Goal: Task Accomplishment & Management: Complete application form

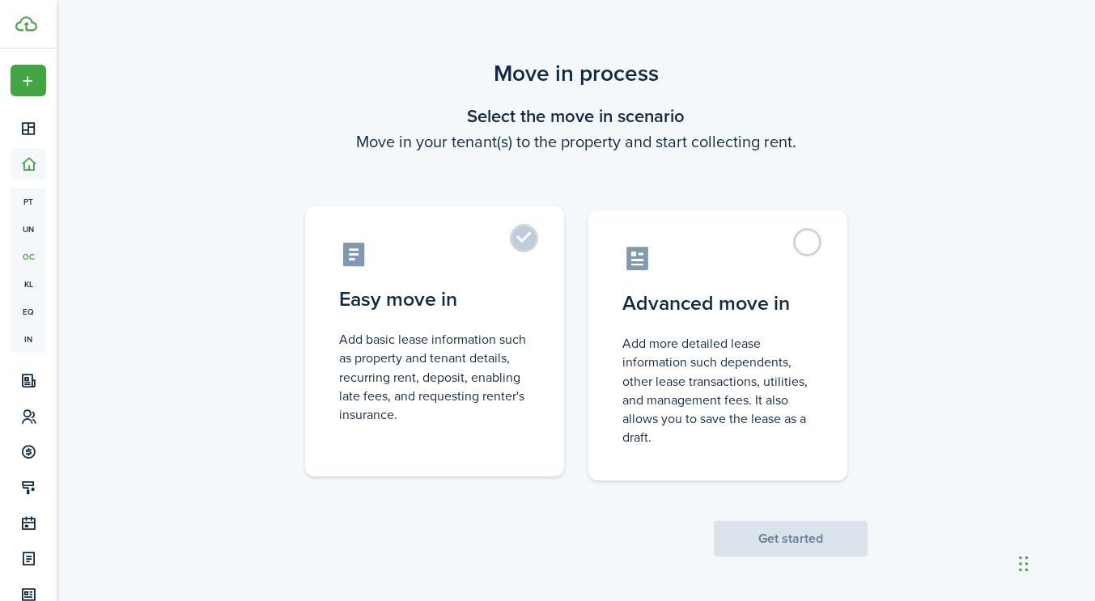
click at [536, 285] on label "Easy move in Add basic lease information such as property and tenant details, r…" at bounding box center [434, 341] width 259 height 270
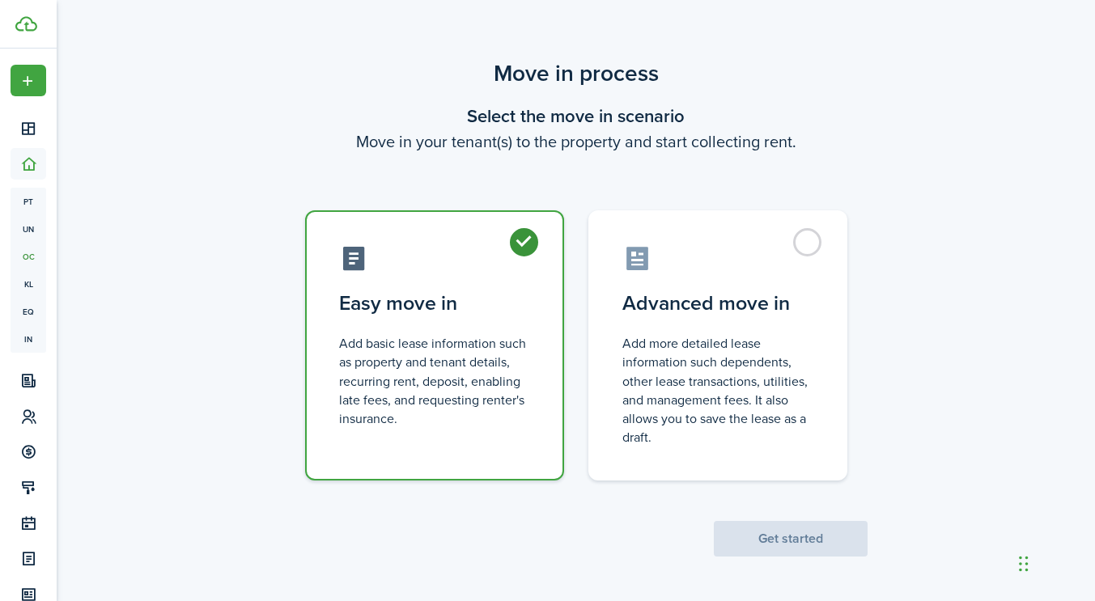
radio input "true"
click at [748, 539] on button "Get started" at bounding box center [791, 539] width 154 height 36
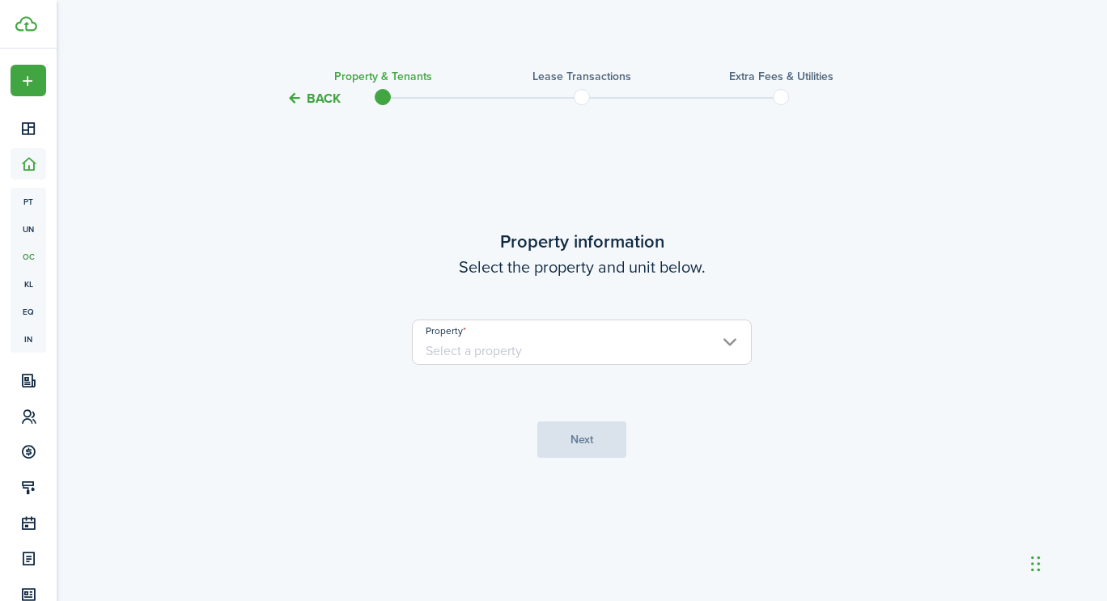
click at [693, 336] on input "Property" at bounding box center [582, 342] width 340 height 45
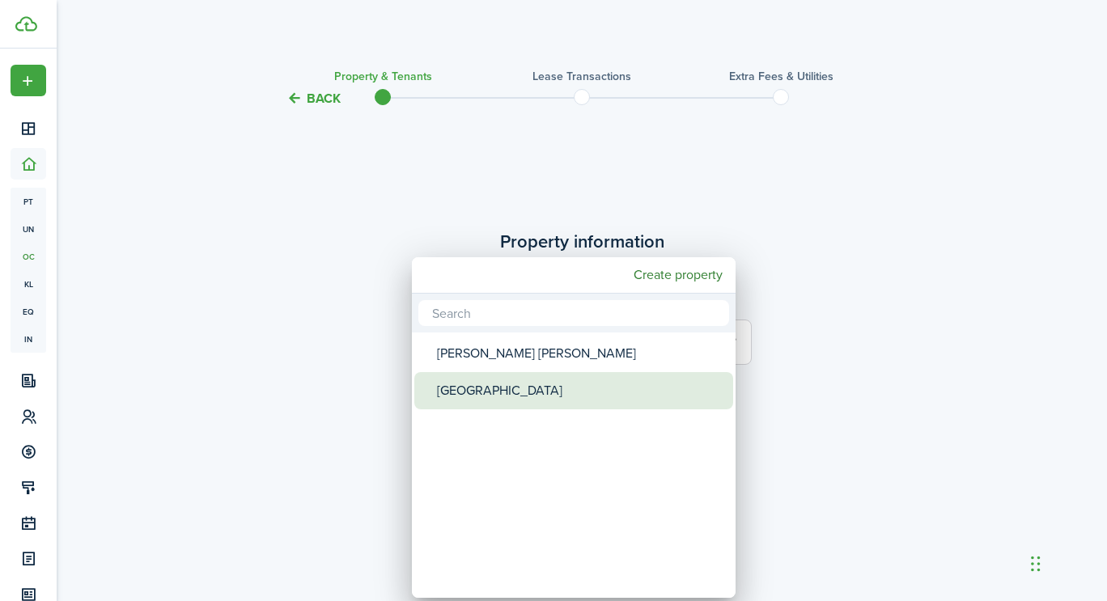
click at [580, 381] on div "[GEOGRAPHIC_DATA]" at bounding box center [580, 390] width 286 height 37
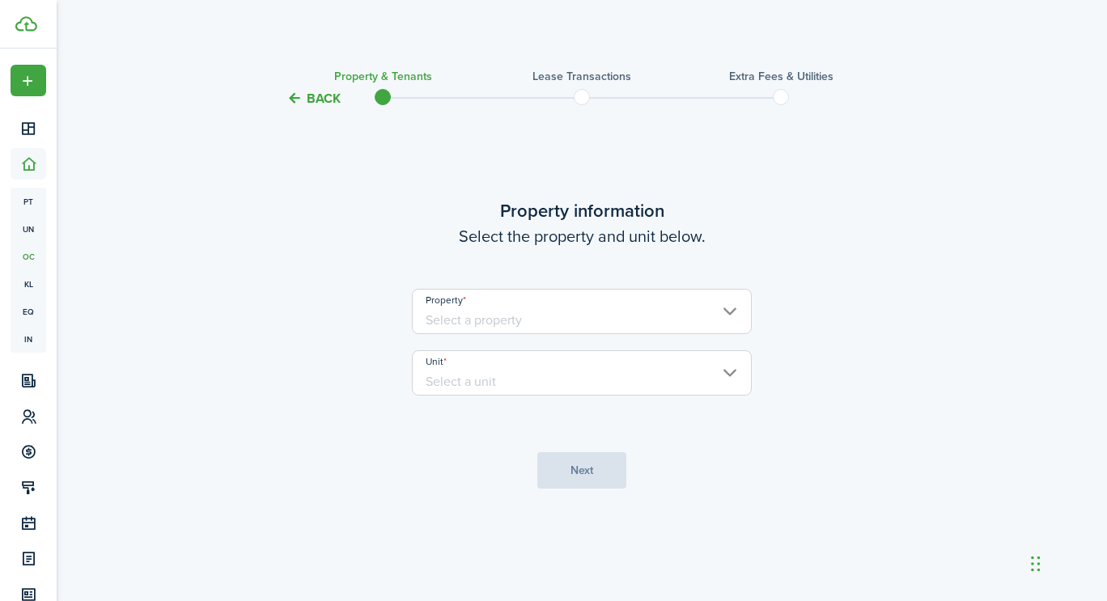
type input "[GEOGRAPHIC_DATA]"
click at [571, 374] on input "Unit" at bounding box center [582, 372] width 340 height 45
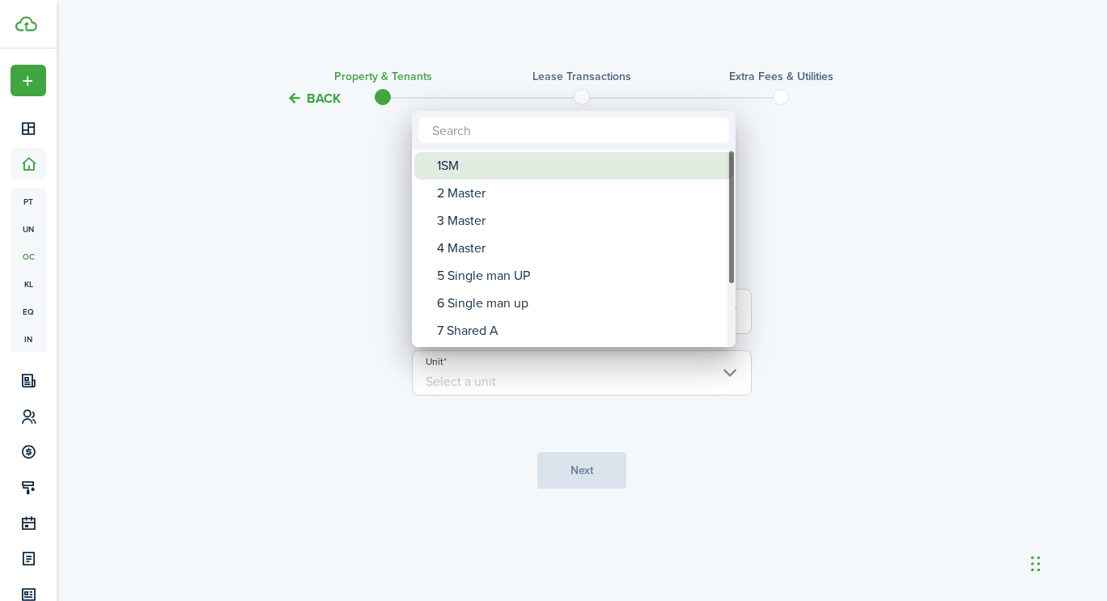
click at [540, 167] on div "1SM" at bounding box center [580, 166] width 286 height 28
type input "1SM"
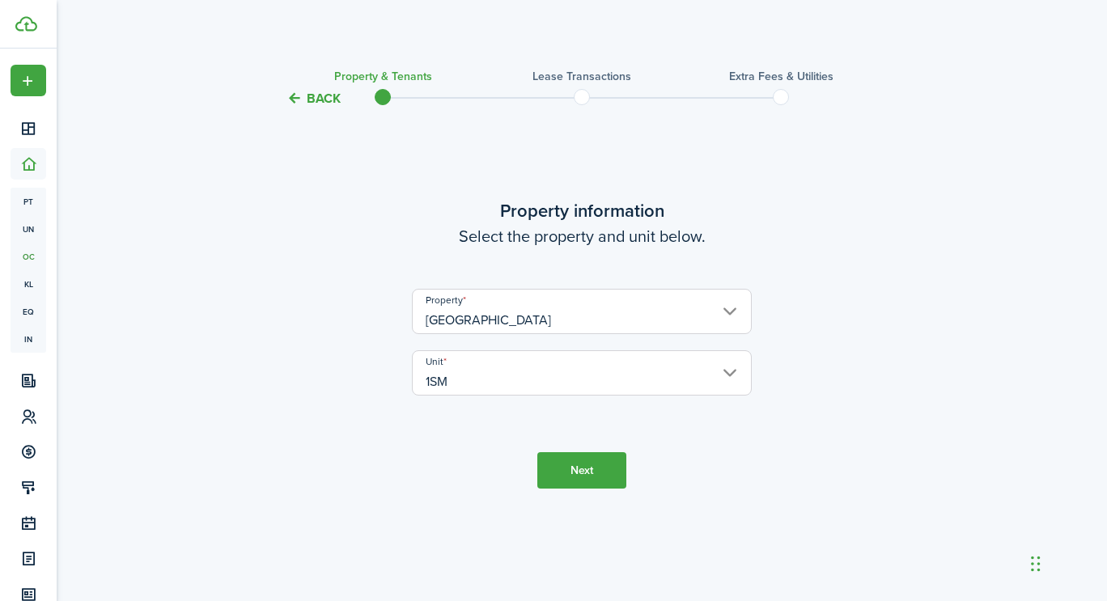
click at [599, 459] on button "Next" at bounding box center [581, 470] width 89 height 36
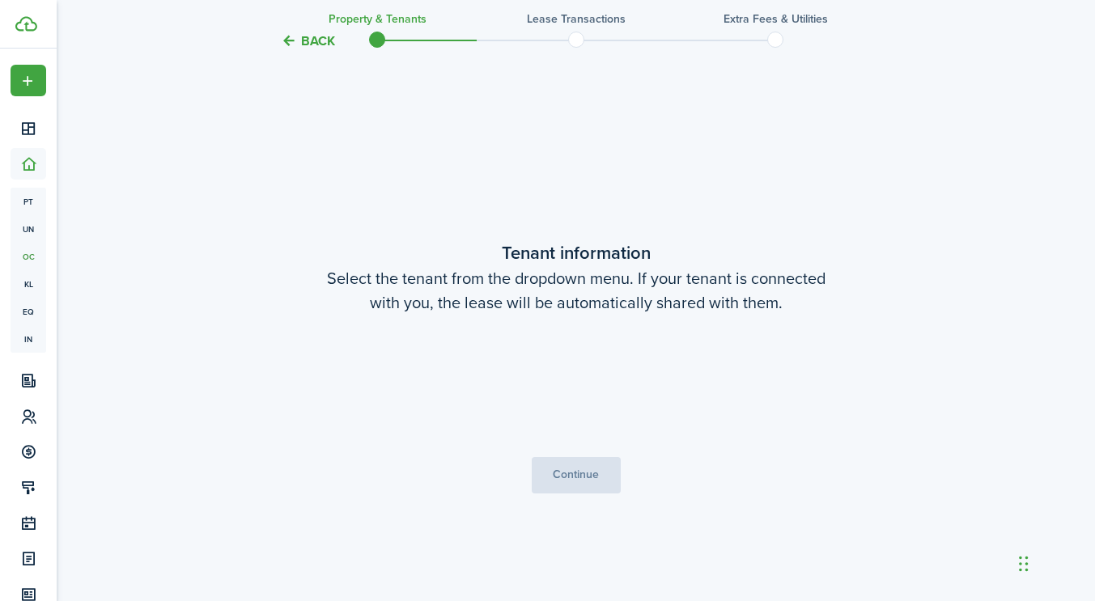
scroll to position [493, 0]
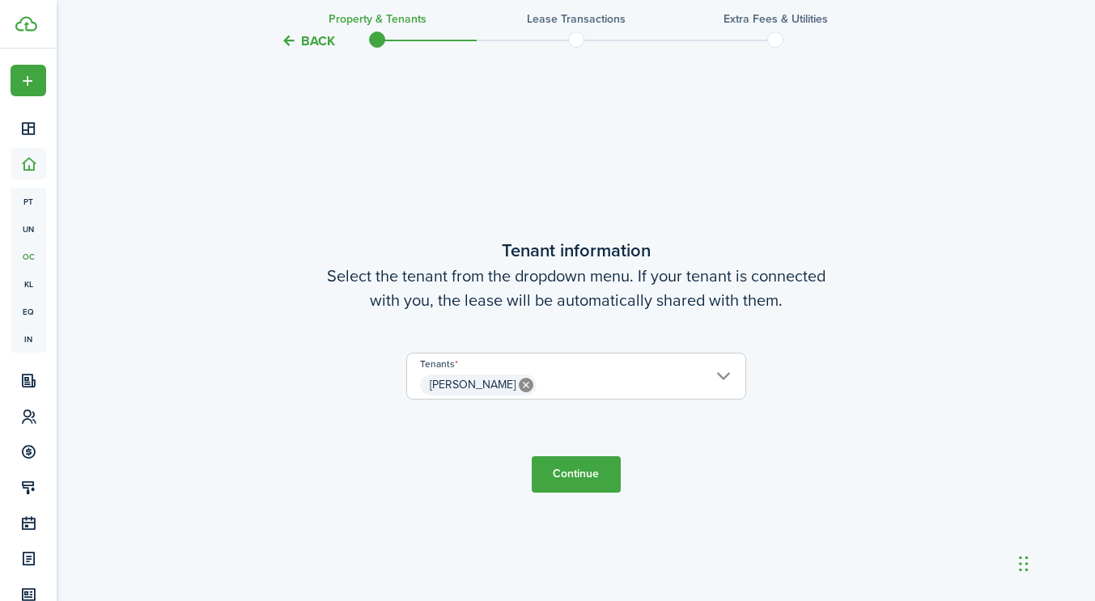
click at [584, 470] on button "Continue" at bounding box center [576, 474] width 89 height 36
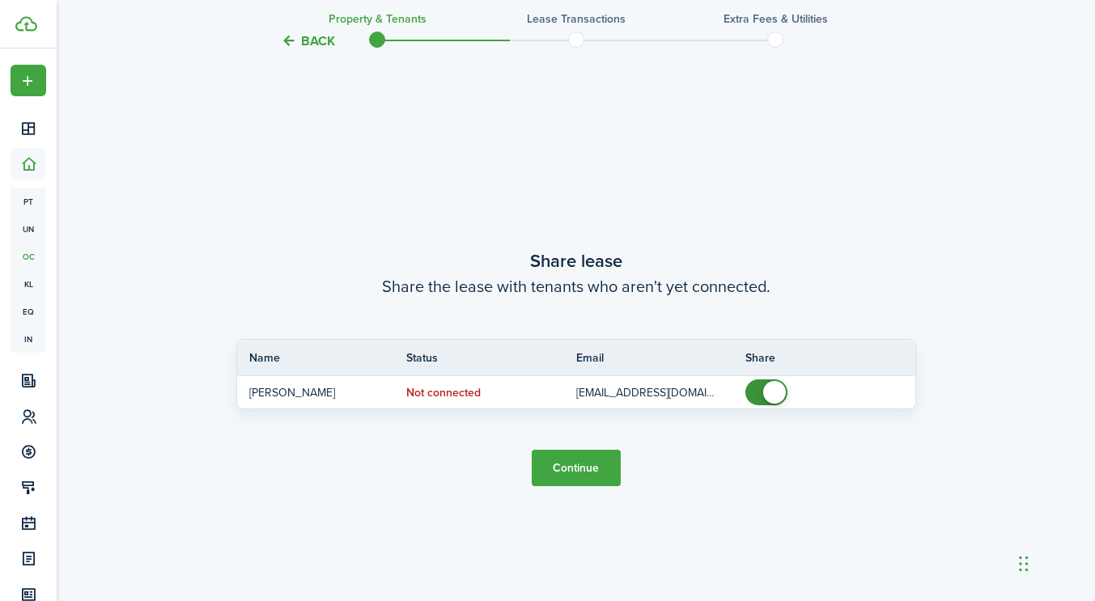
scroll to position [1094, 0]
click at [591, 457] on button "Continue" at bounding box center [576, 465] width 89 height 36
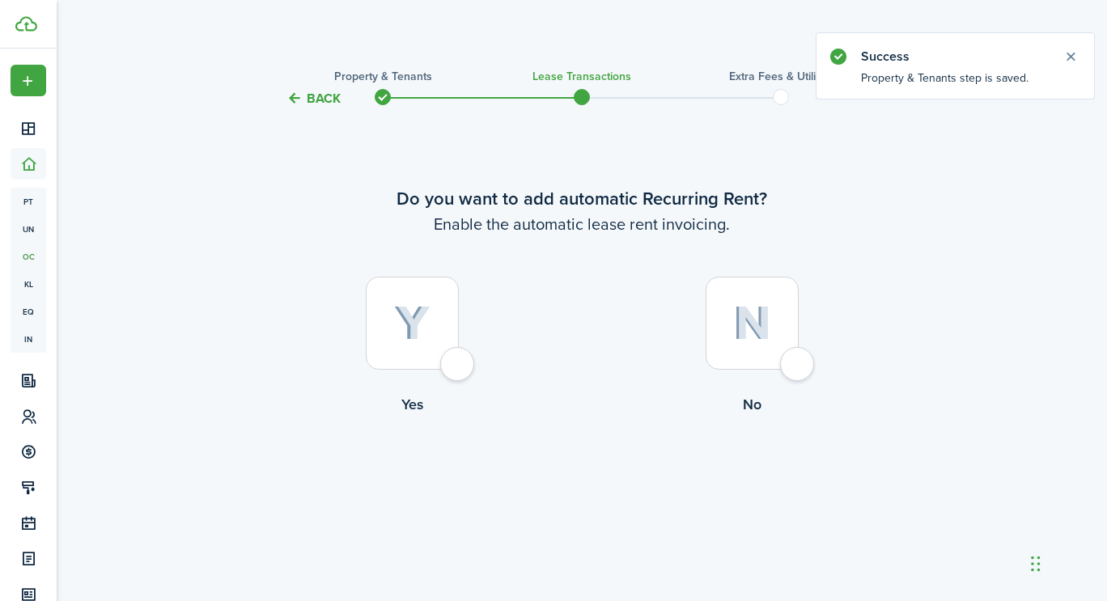
click at [432, 362] on div at bounding box center [412, 323] width 93 height 93
radio input "true"
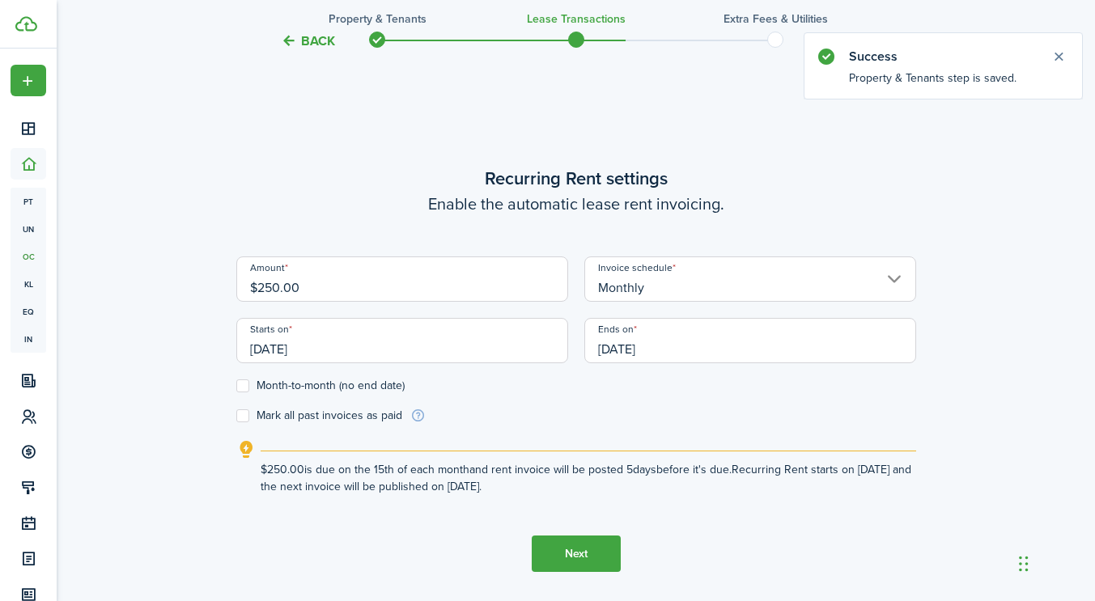
scroll to position [493, 0]
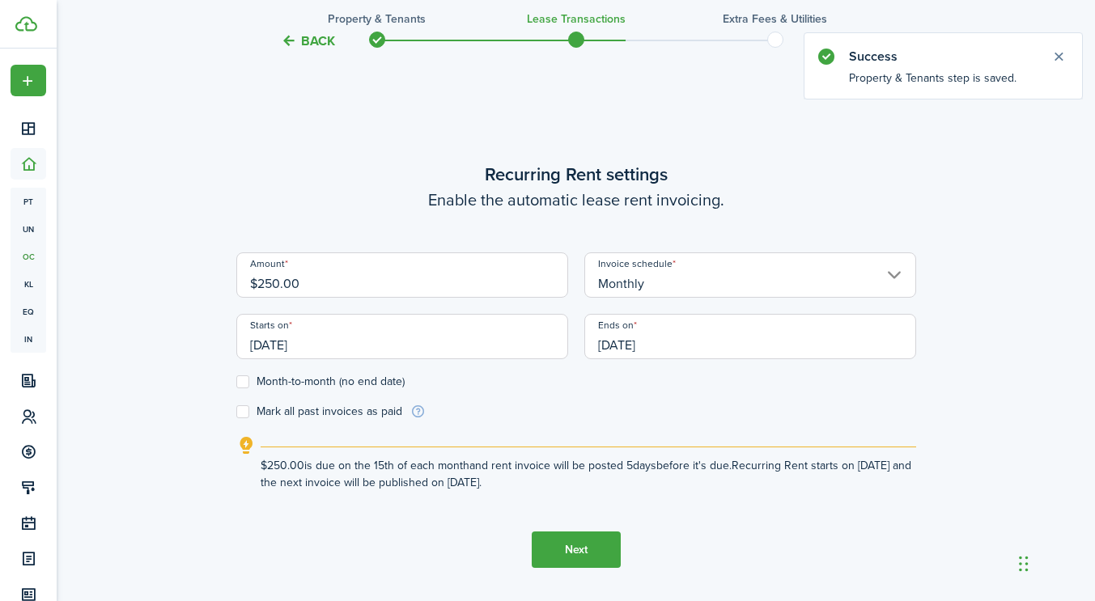
click at [277, 282] on input "$250.00" at bounding box center [402, 274] width 332 height 45
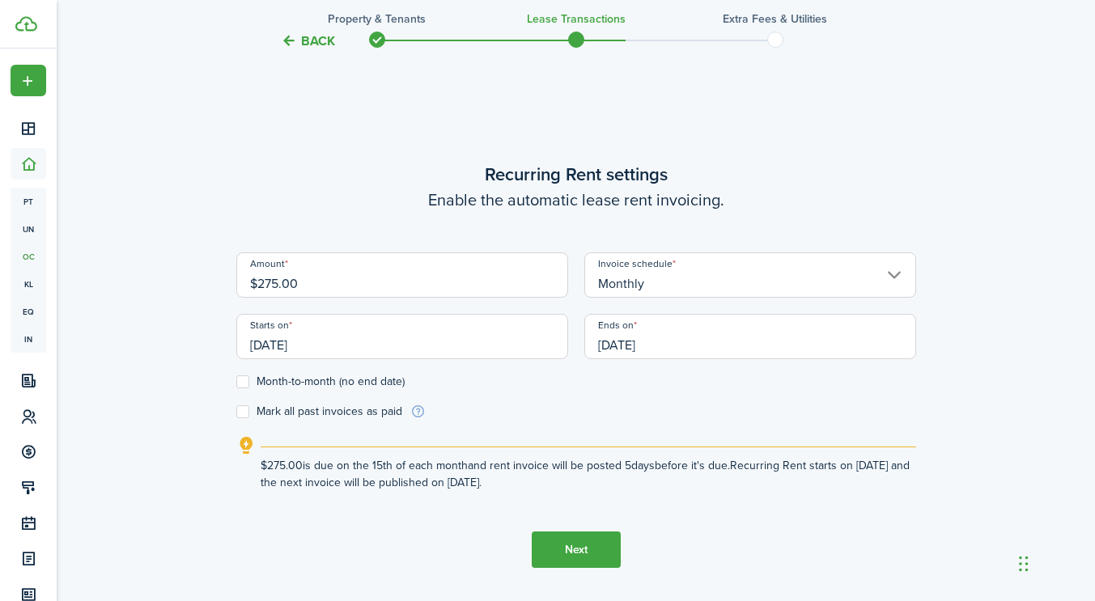
click at [646, 277] on input "Monthly" at bounding box center [750, 274] width 332 height 45
type input "$275.00"
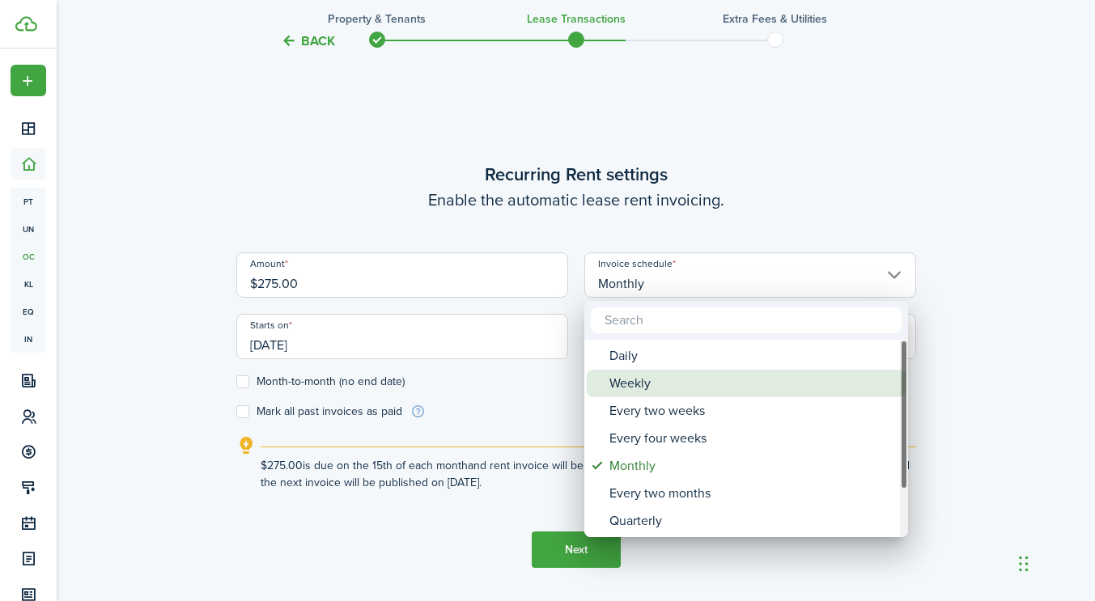
click at [620, 388] on div "Weekly" at bounding box center [752, 384] width 286 height 28
type input "Weekly"
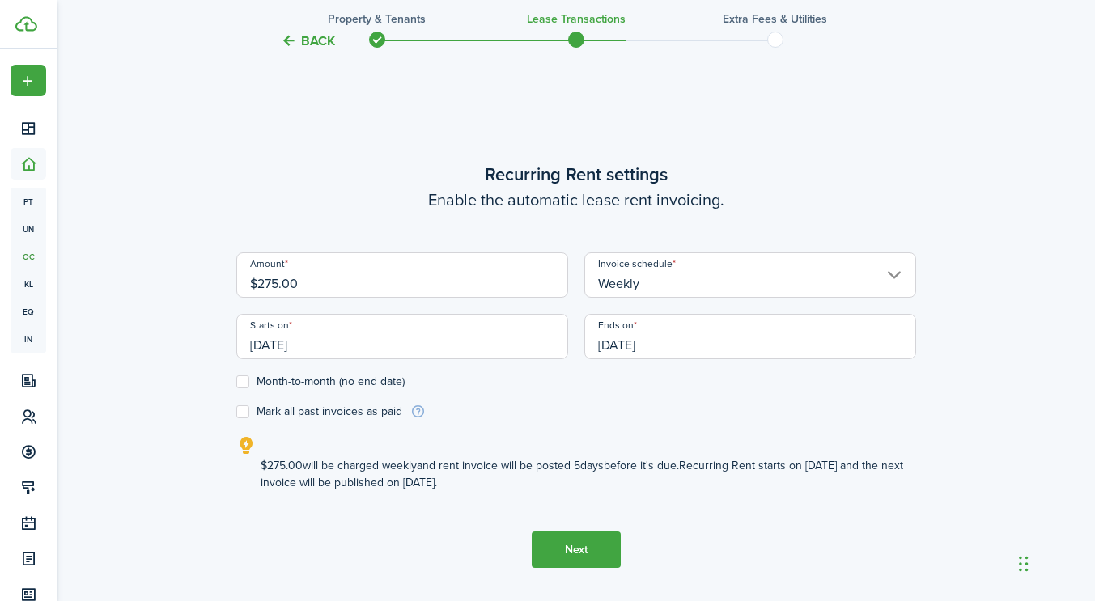
click at [487, 341] on input "[DATE]" at bounding box center [402, 336] width 332 height 45
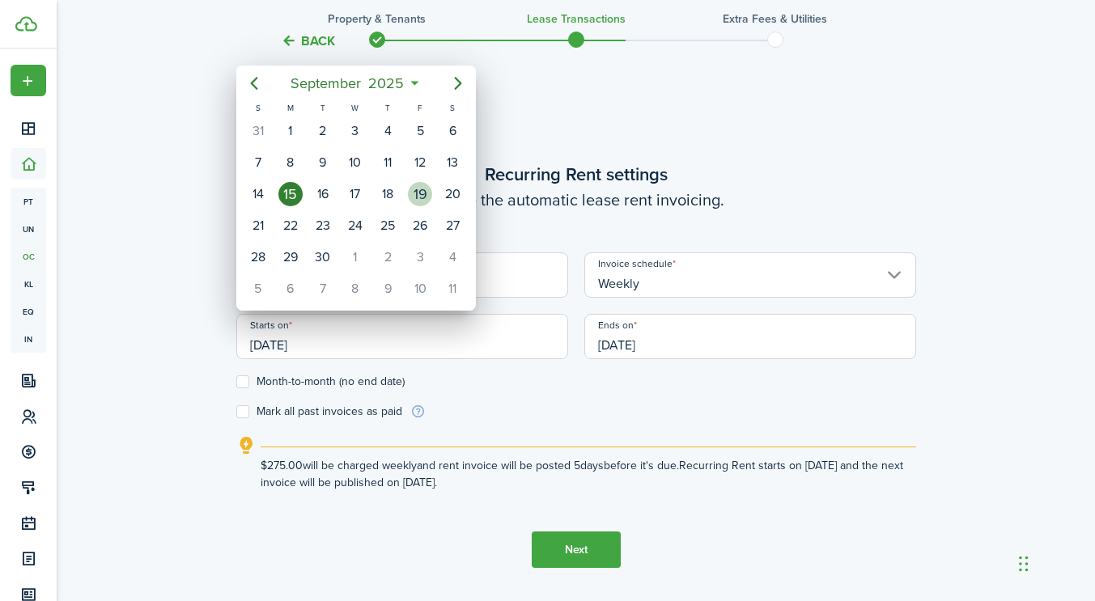
click at [422, 195] on div "19" at bounding box center [420, 194] width 24 height 24
type input "[DATE]"
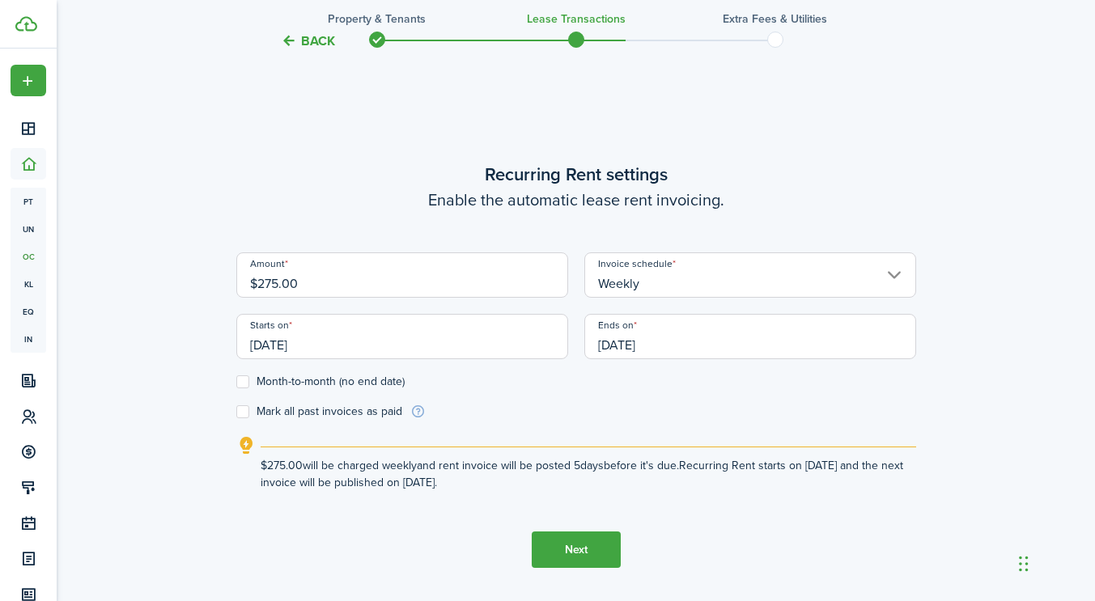
click at [371, 379] on label "Month-to-month (no end date)" at bounding box center [320, 381] width 168 height 13
click at [236, 382] on input "Month-to-month (no end date)" at bounding box center [235, 382] width 1 height 1
checkbox input "true"
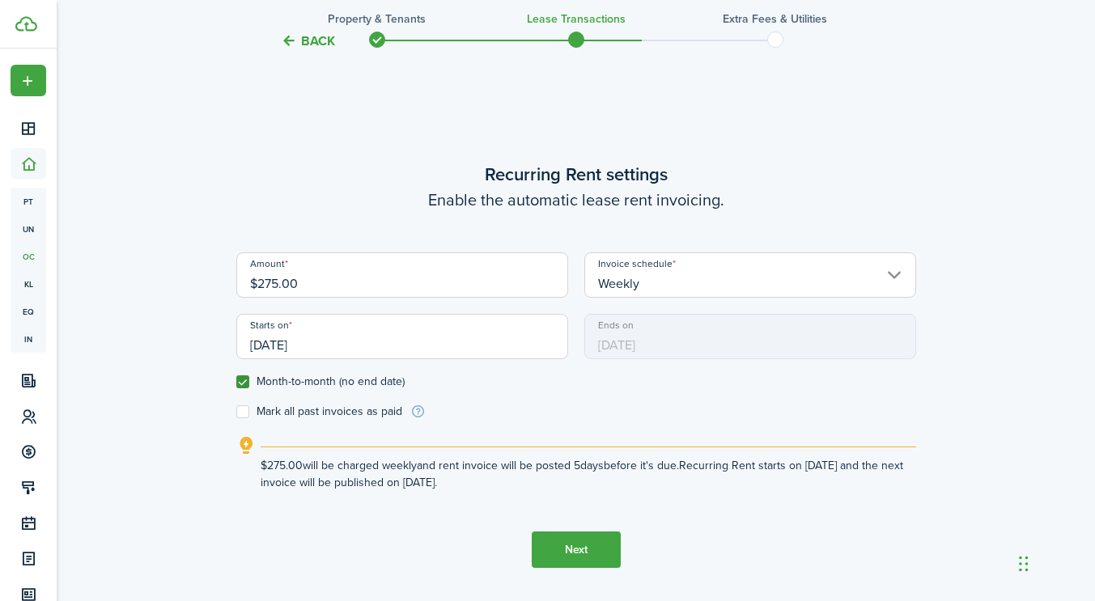
click at [578, 536] on button "Next" at bounding box center [576, 550] width 89 height 36
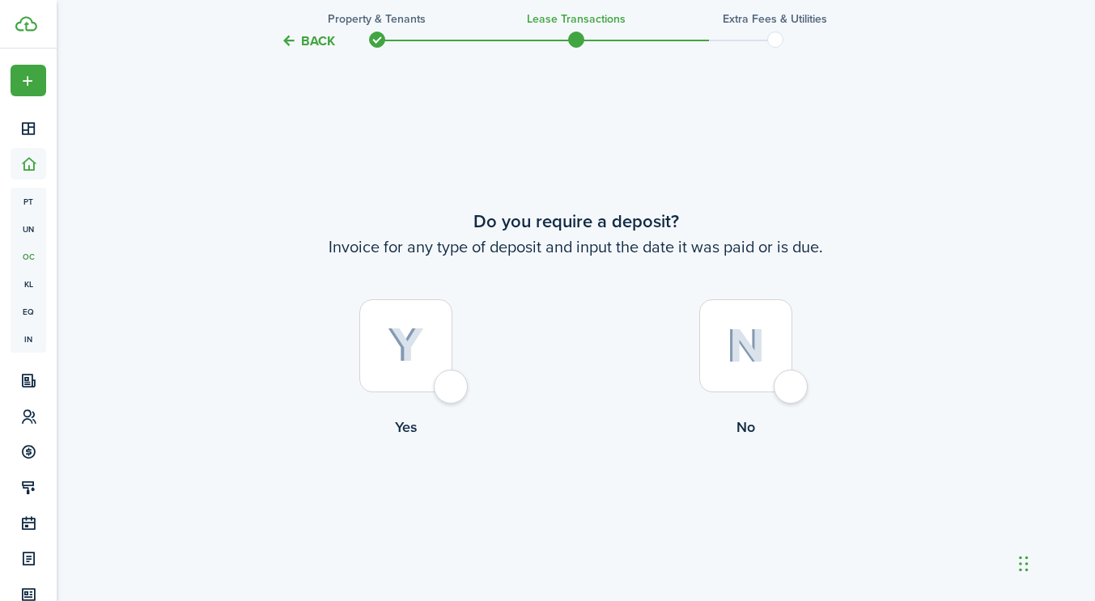
scroll to position [1094, 0]
click at [440, 374] on div at bounding box center [405, 345] width 93 height 93
radio input "true"
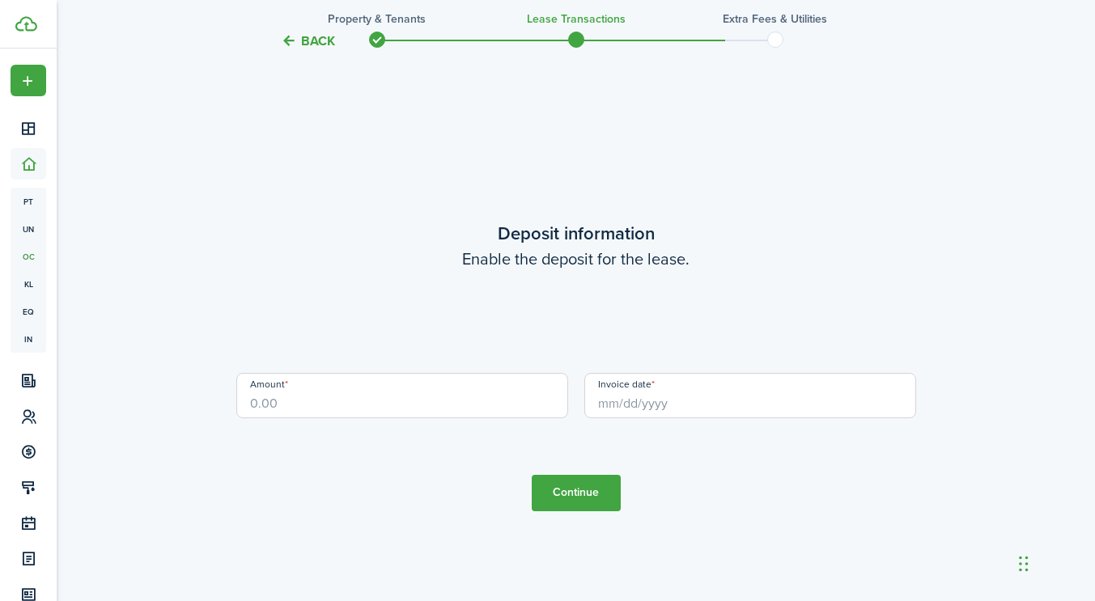
scroll to position [1695, 0]
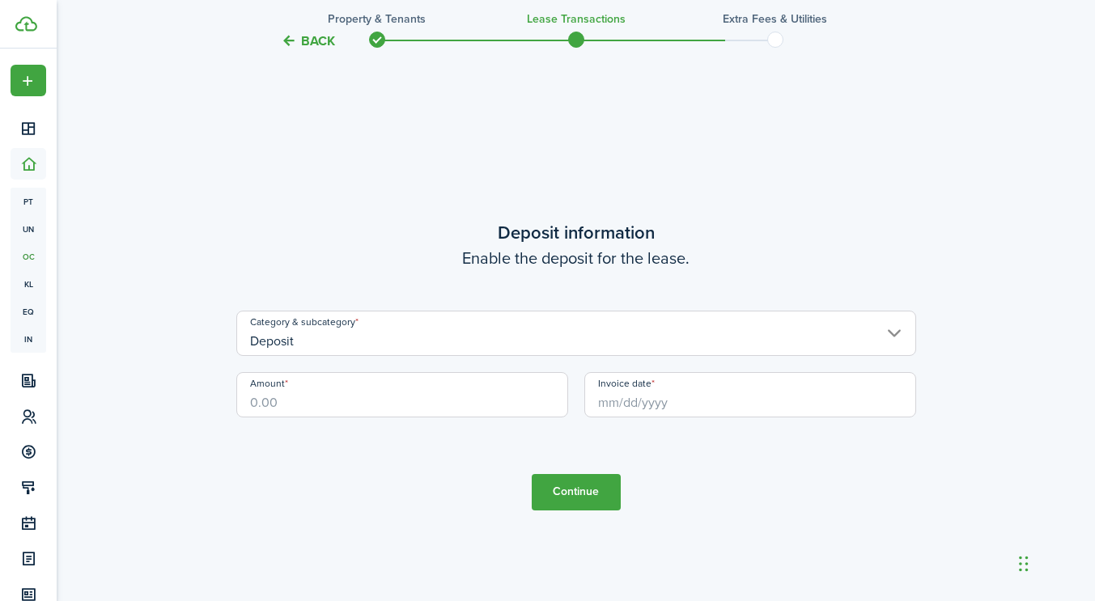
click at [389, 396] on input "Amount" at bounding box center [402, 394] width 332 height 45
click at [663, 404] on input "Invoice date" at bounding box center [750, 394] width 332 height 45
type input "$100.00"
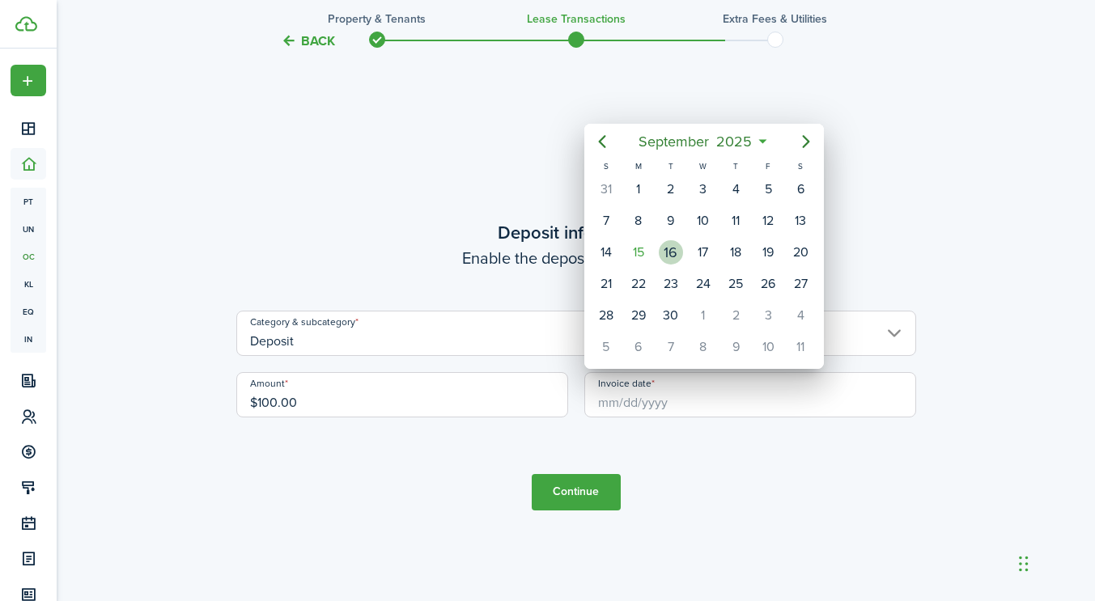
click at [676, 252] on div "16" at bounding box center [671, 252] width 24 height 24
type input "[DATE]"
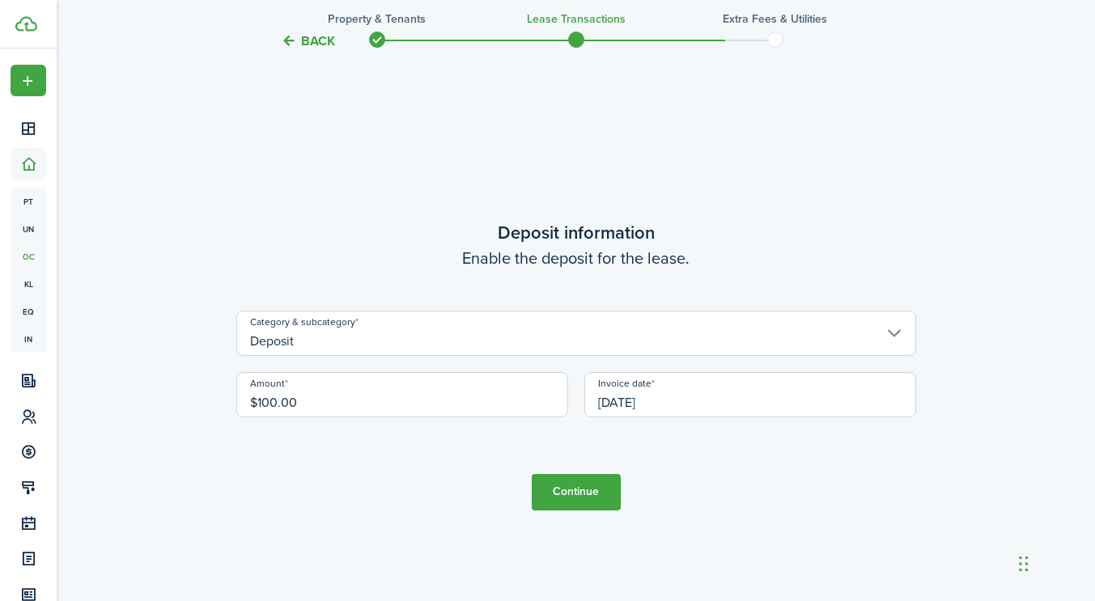
click at [582, 487] on button "Continue" at bounding box center [576, 492] width 89 height 36
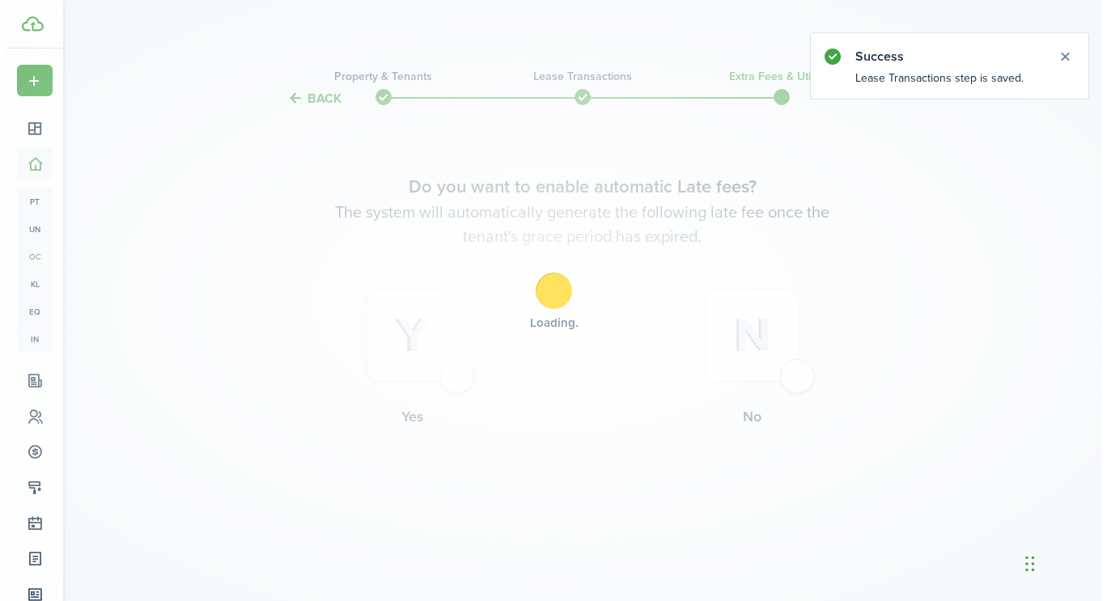
scroll to position [0, 0]
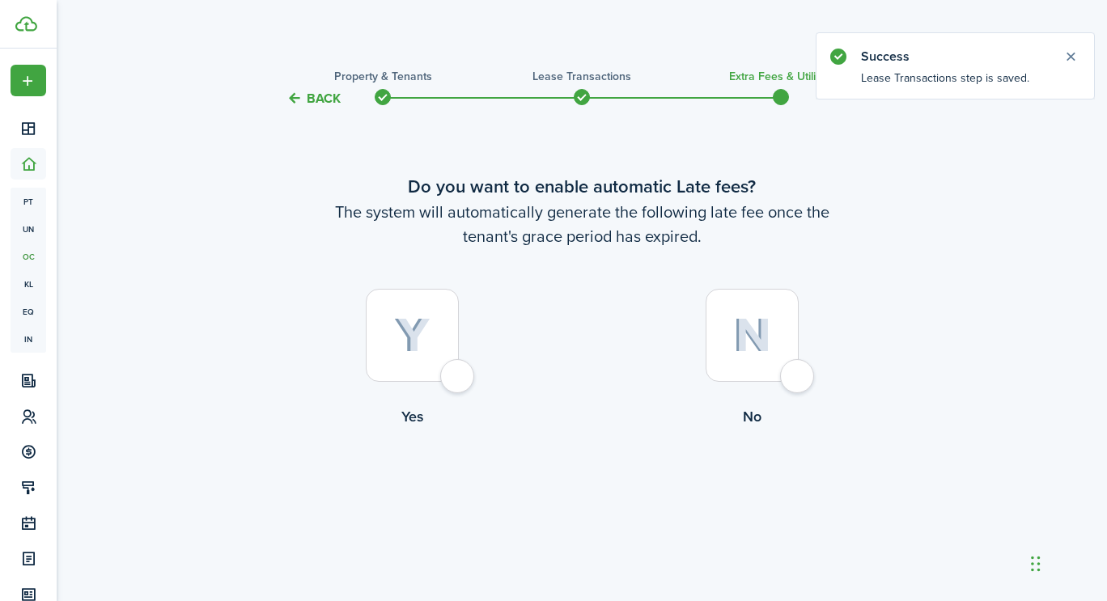
click at [740, 305] on div at bounding box center [751, 335] width 93 height 93
radio input "true"
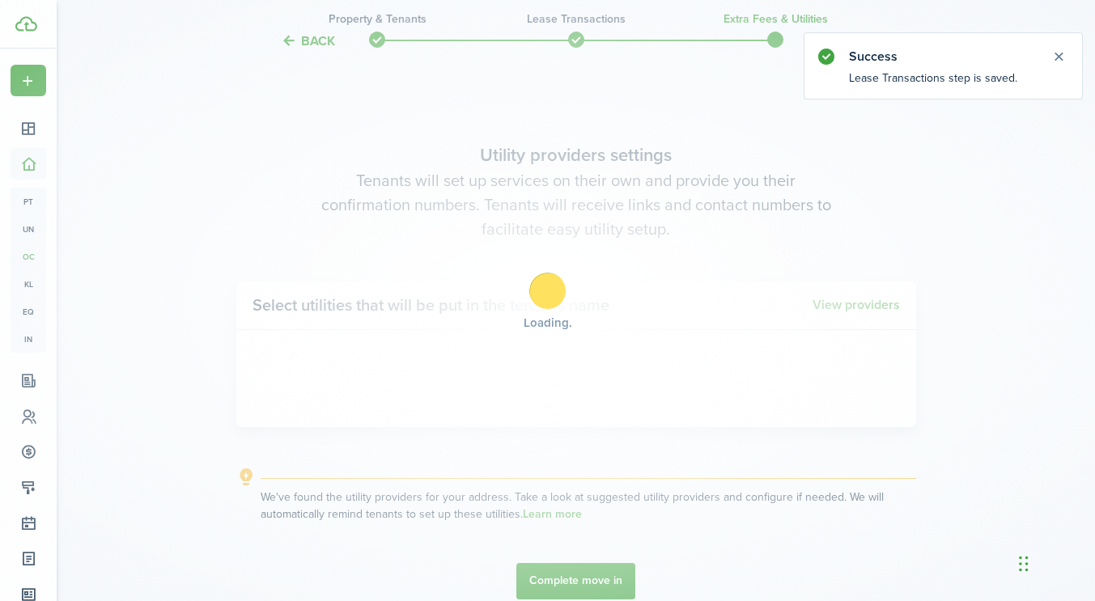
scroll to position [493, 0]
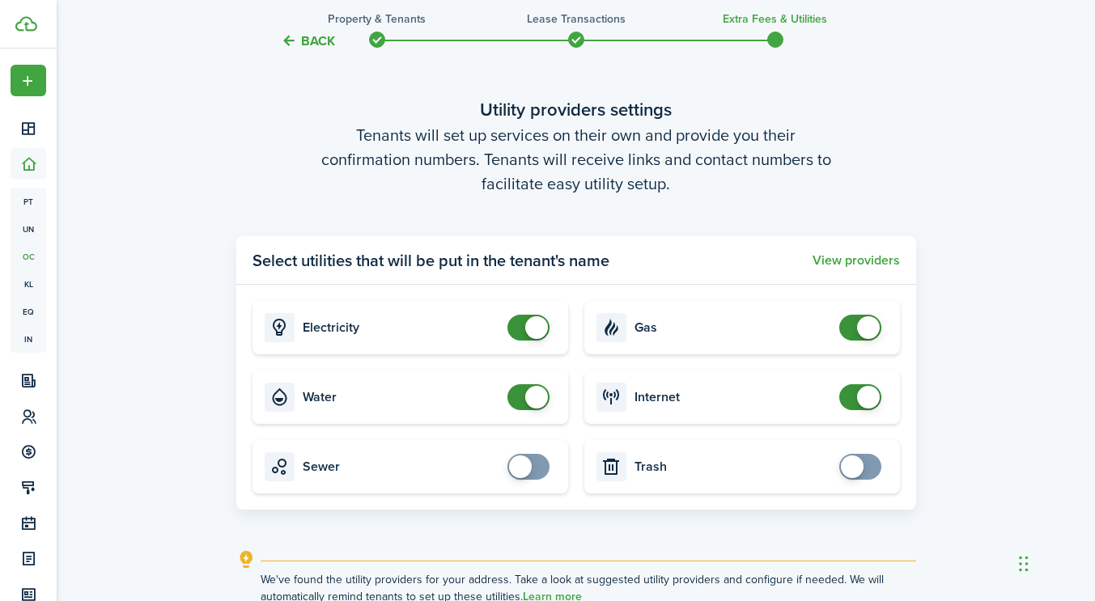
checkbox input "false"
click at [862, 390] on span at bounding box center [868, 397] width 23 height 23
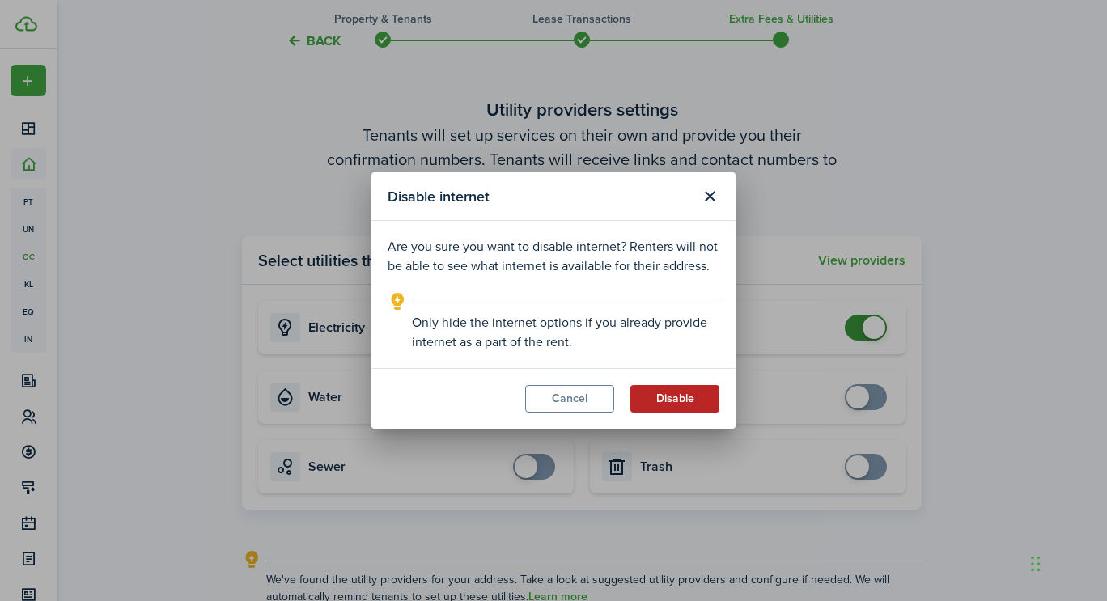
click at [686, 388] on button "Disable" at bounding box center [674, 399] width 89 height 28
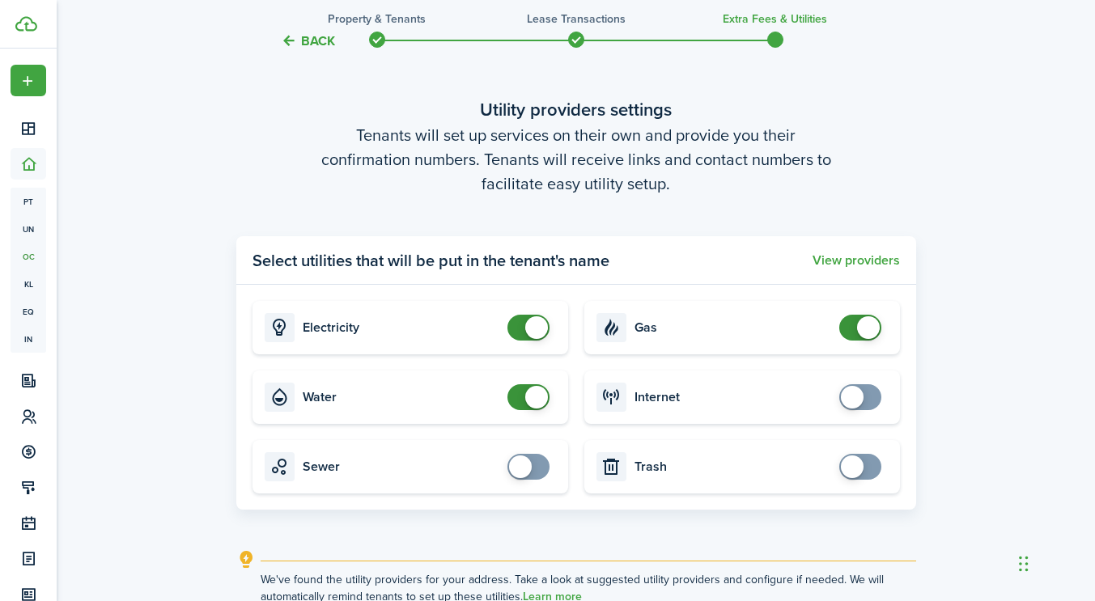
checkbox input "false"
click at [857, 327] on span at bounding box center [868, 327] width 23 height 23
checkbox input "false"
click at [524, 331] on span at bounding box center [528, 328] width 16 height 26
checkbox input "false"
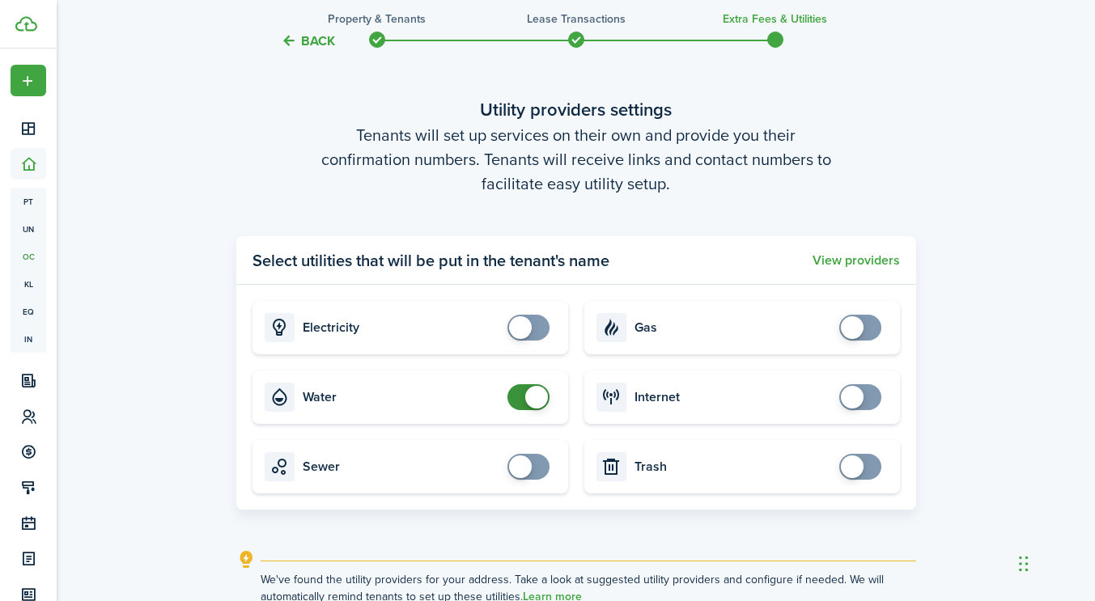
click at [537, 400] on span at bounding box center [536, 397] width 23 height 23
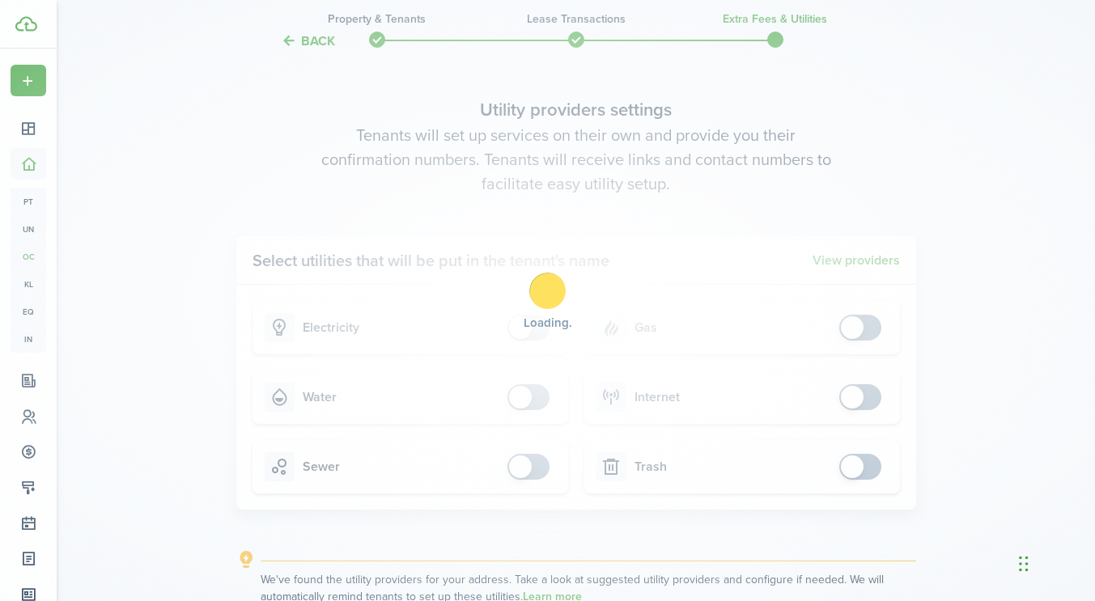
scroll to position [650, 0]
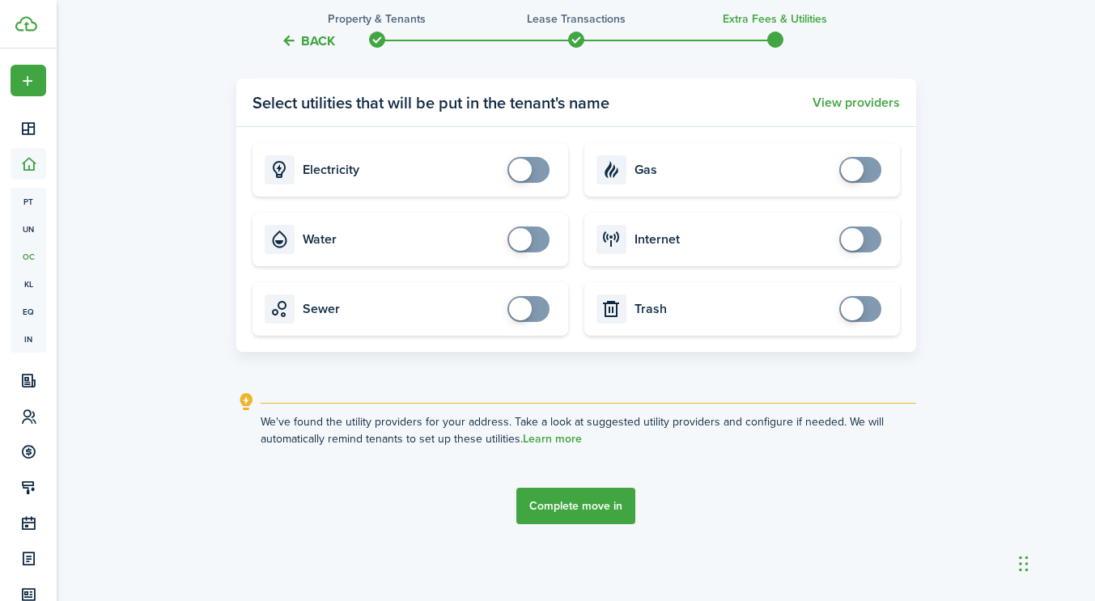
click at [598, 498] on button "Complete move in" at bounding box center [575, 506] width 119 height 36
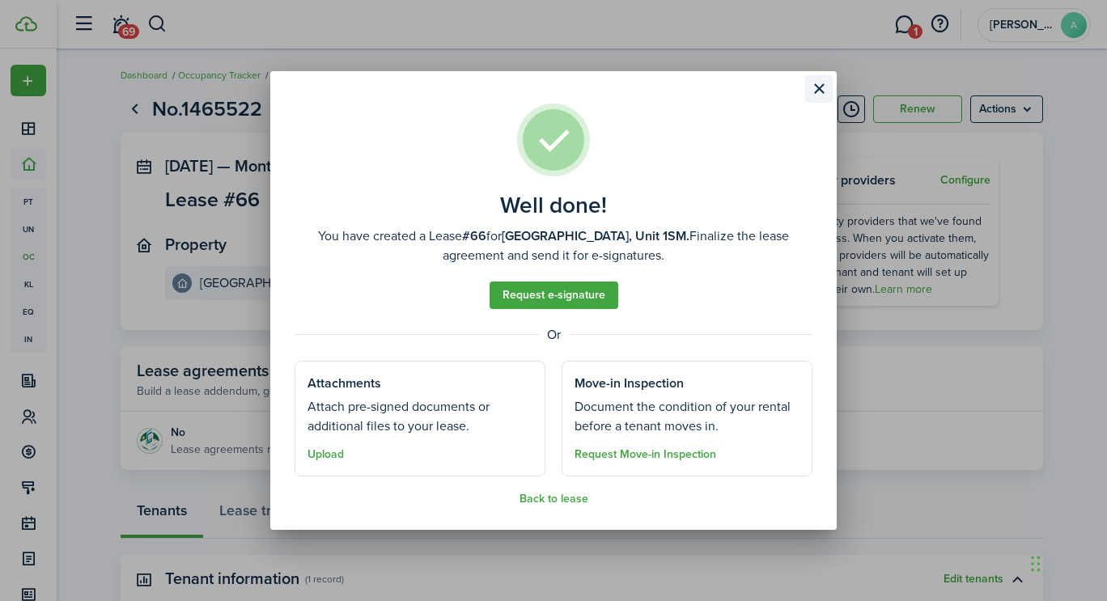
click at [823, 83] on button "Close modal" at bounding box center [819, 89] width 28 height 28
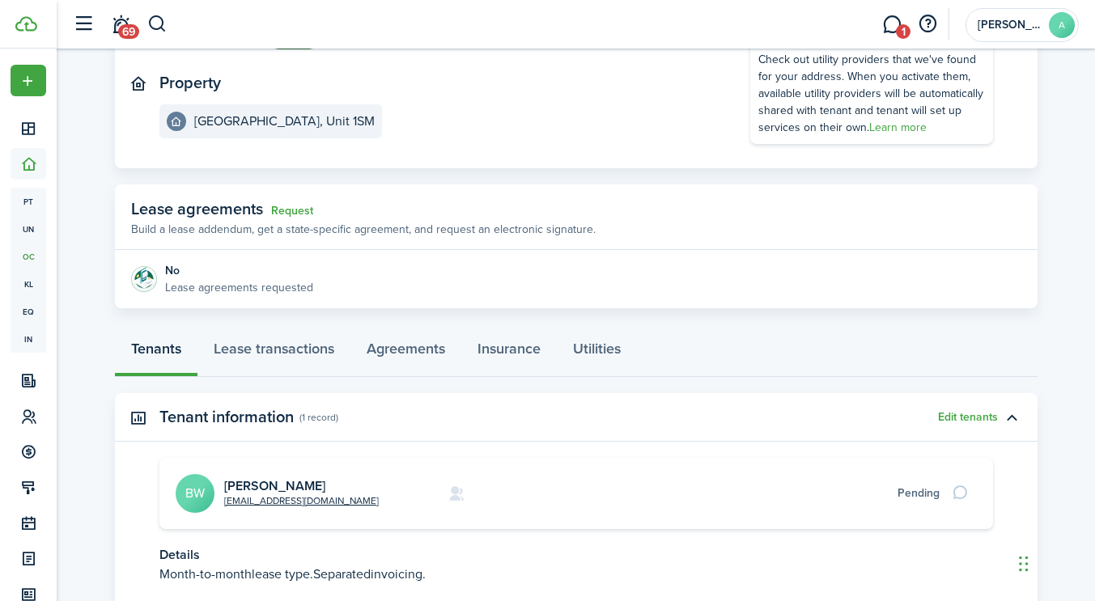
scroll to position [190, 0]
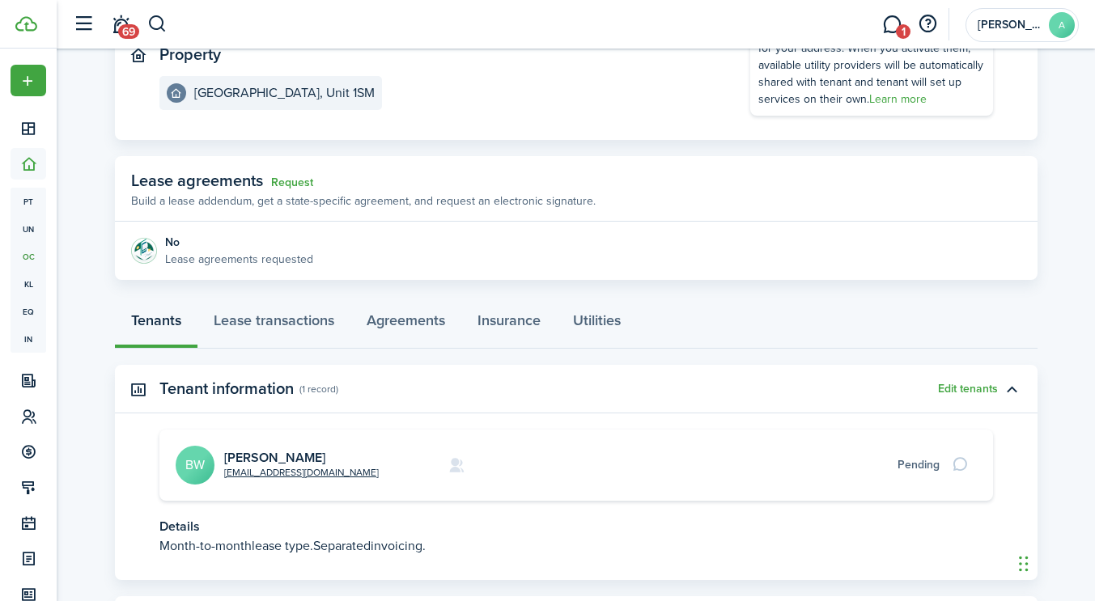
click at [192, 464] on avatar-text "BW" at bounding box center [195, 465] width 39 height 39
click at [282, 315] on link "Lease transactions" at bounding box center [273, 324] width 153 height 49
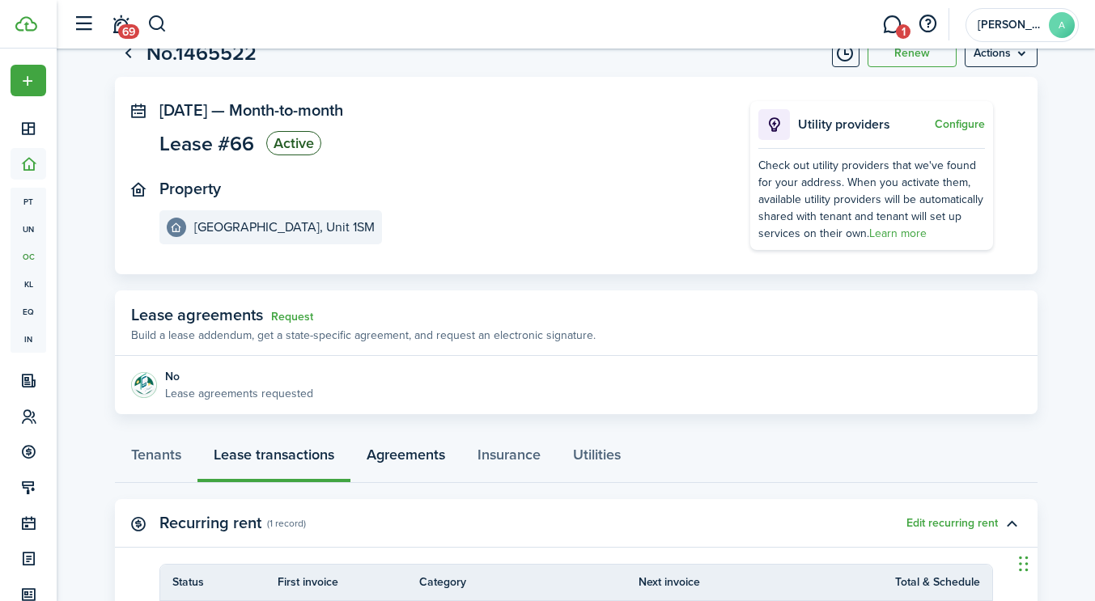
scroll to position [55, 0]
click at [159, 469] on link "Tenants" at bounding box center [156, 459] width 83 height 49
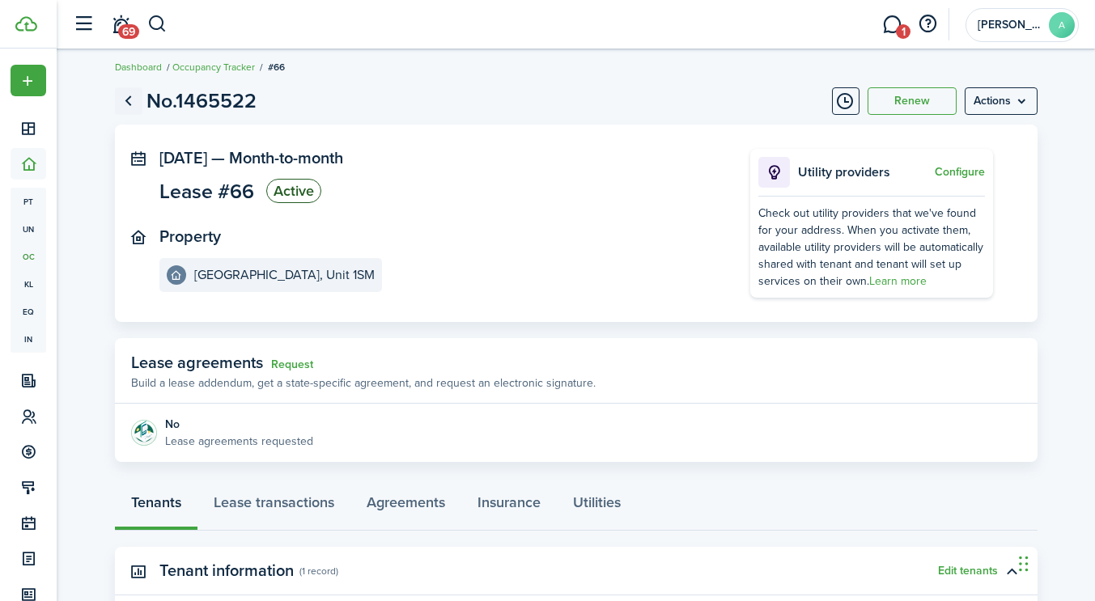
scroll to position [9, 0]
click at [129, 91] on link "Go back" at bounding box center [129, 101] width 28 height 28
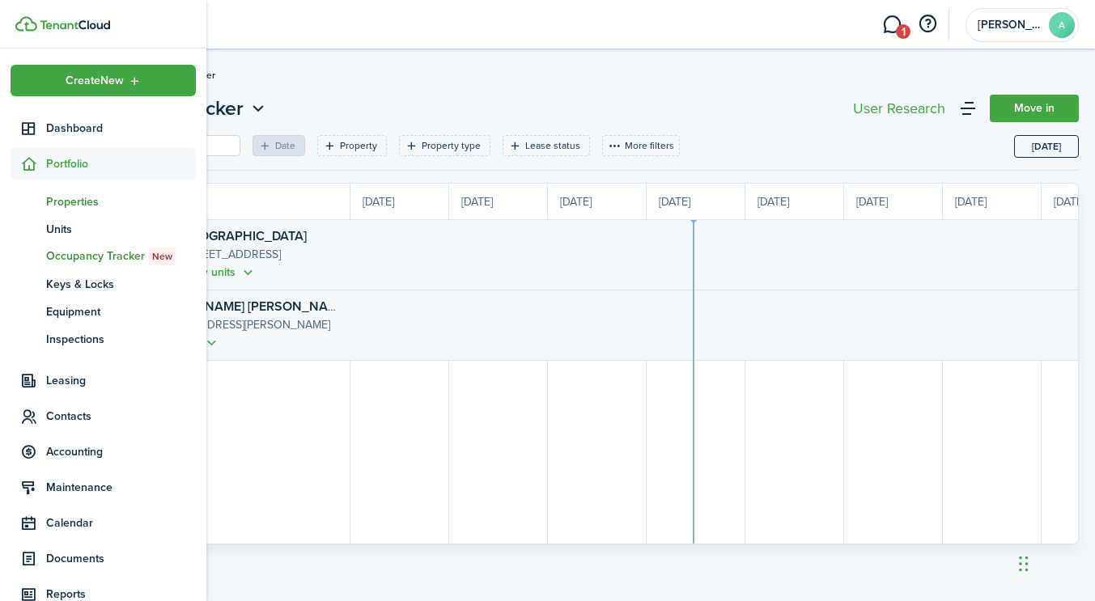
scroll to position [0, 296]
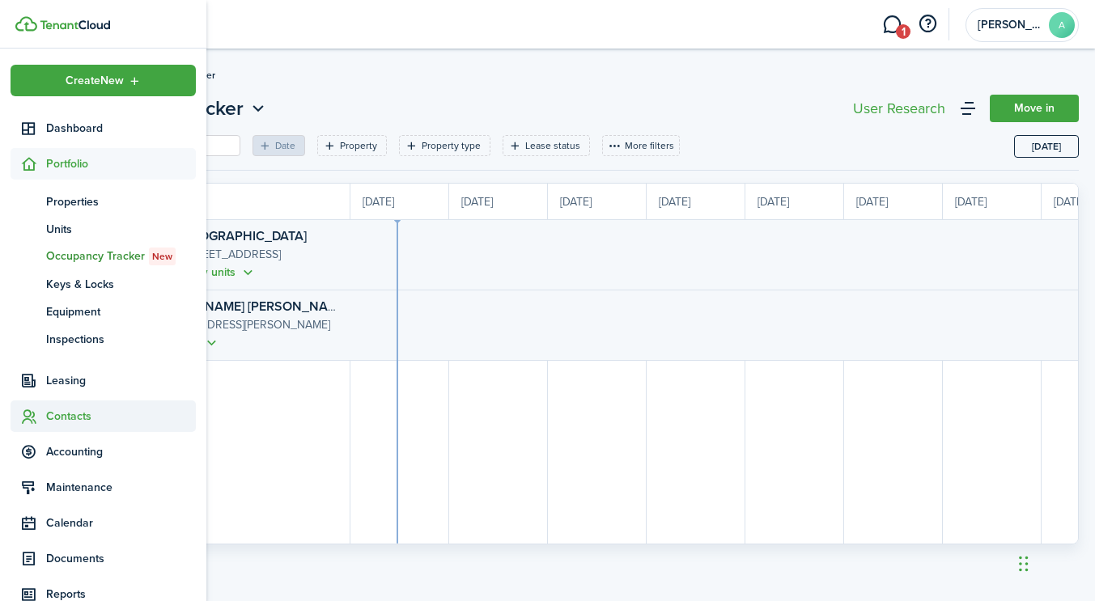
click at [58, 409] on span "Contacts" at bounding box center [121, 416] width 150 height 17
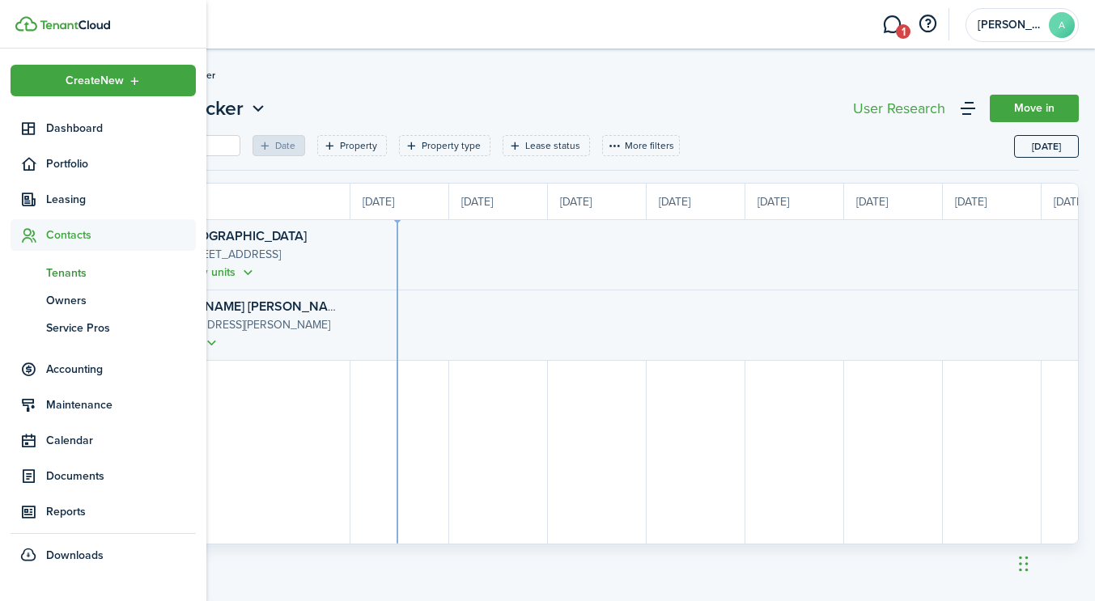
scroll to position [0, 0]
click at [63, 269] on span "Tenants" at bounding box center [121, 273] width 150 height 17
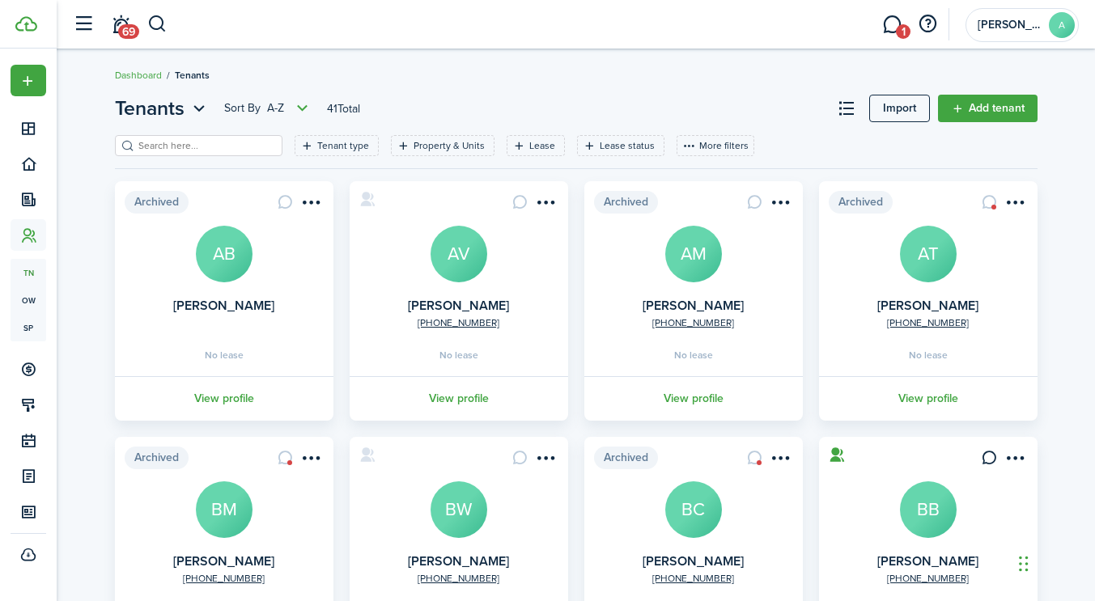
click at [214, 146] on input "search" at bounding box center [205, 145] width 142 height 15
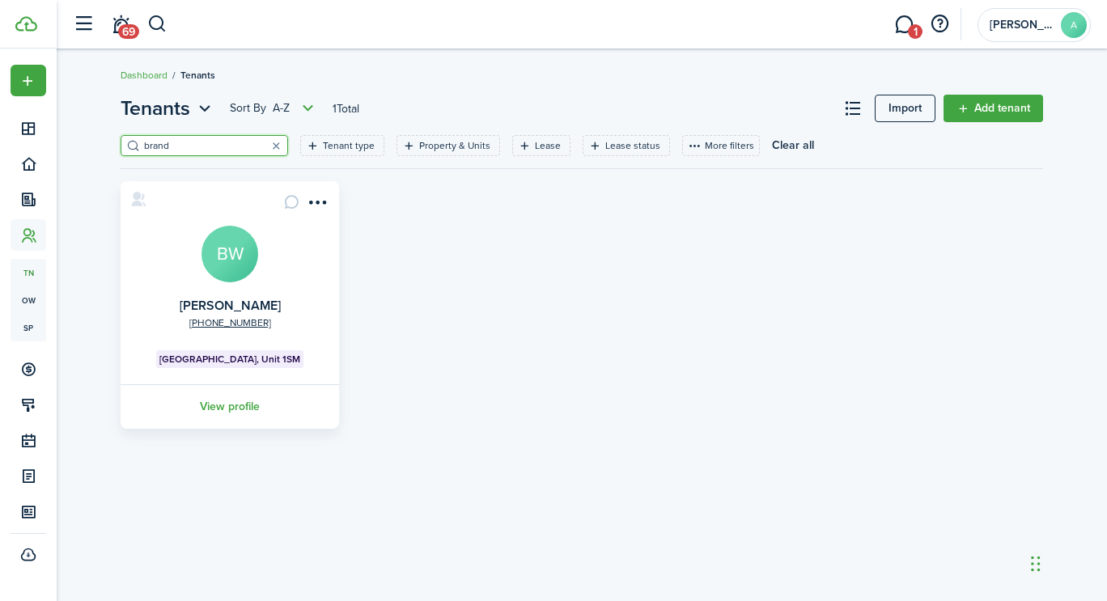
type input "brand"
click at [203, 241] on link "BW" at bounding box center [229, 254] width 57 height 57
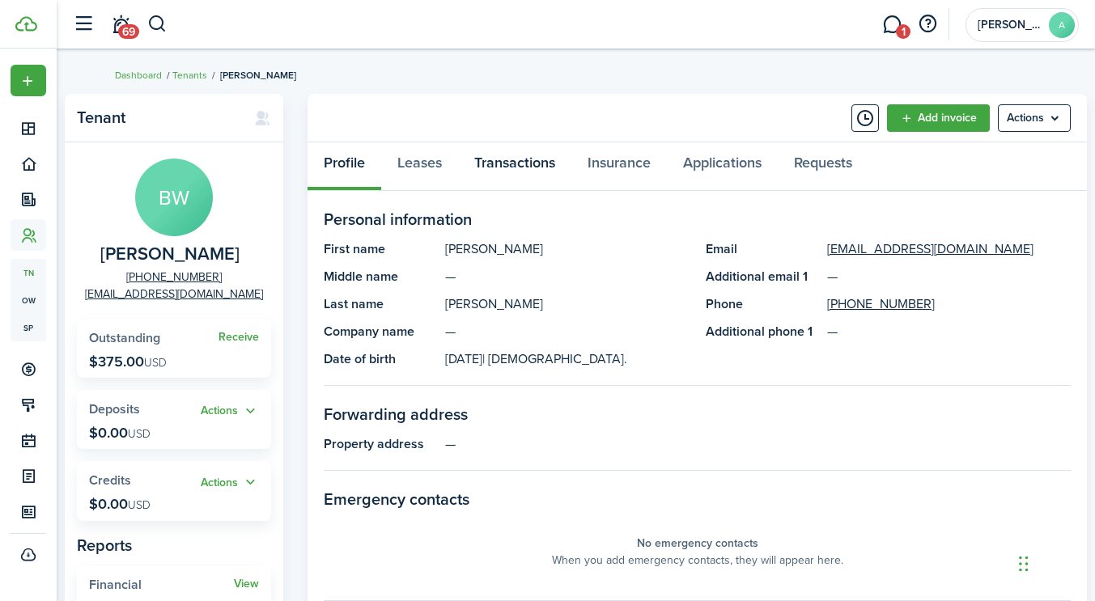
click at [519, 165] on link "Transactions" at bounding box center [514, 166] width 113 height 49
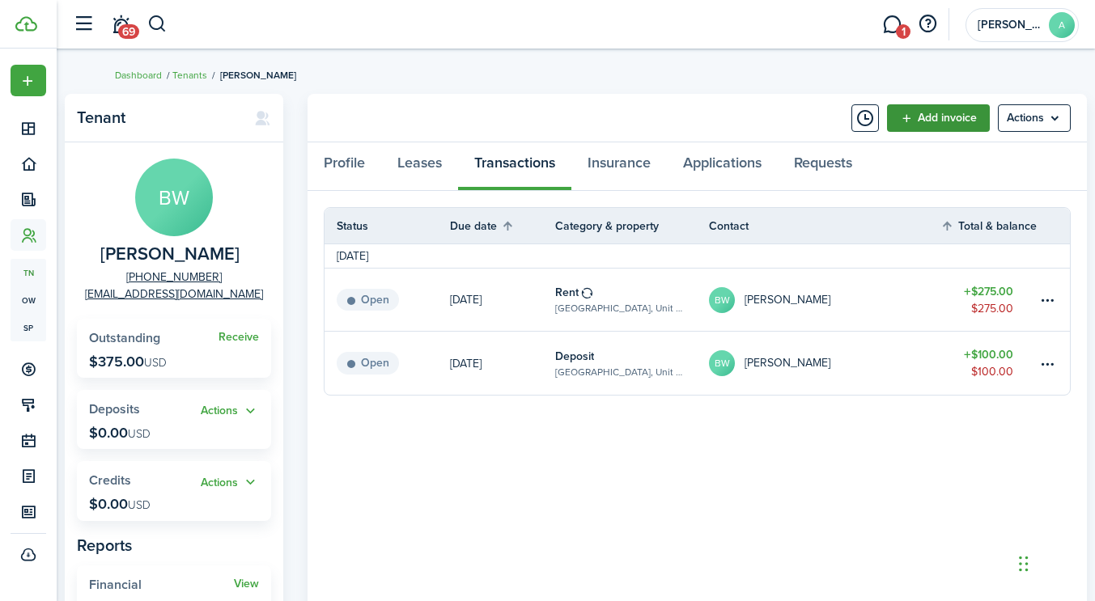
click at [952, 112] on link "Add invoice" at bounding box center [938, 118] width 103 height 28
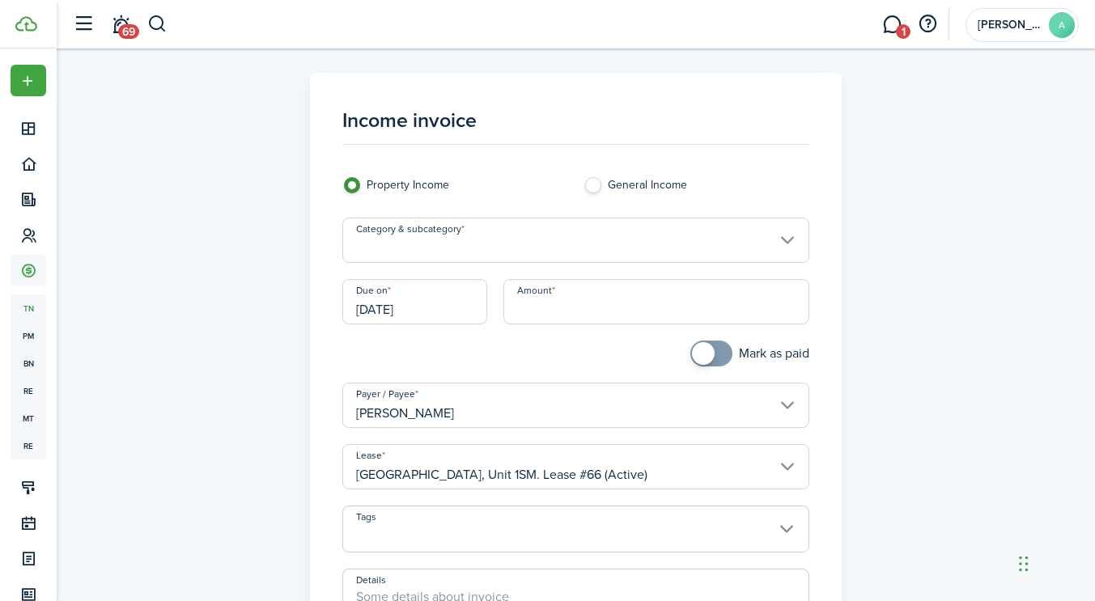
click at [613, 244] on input "Category & subcategory" at bounding box center [575, 240] width 467 height 45
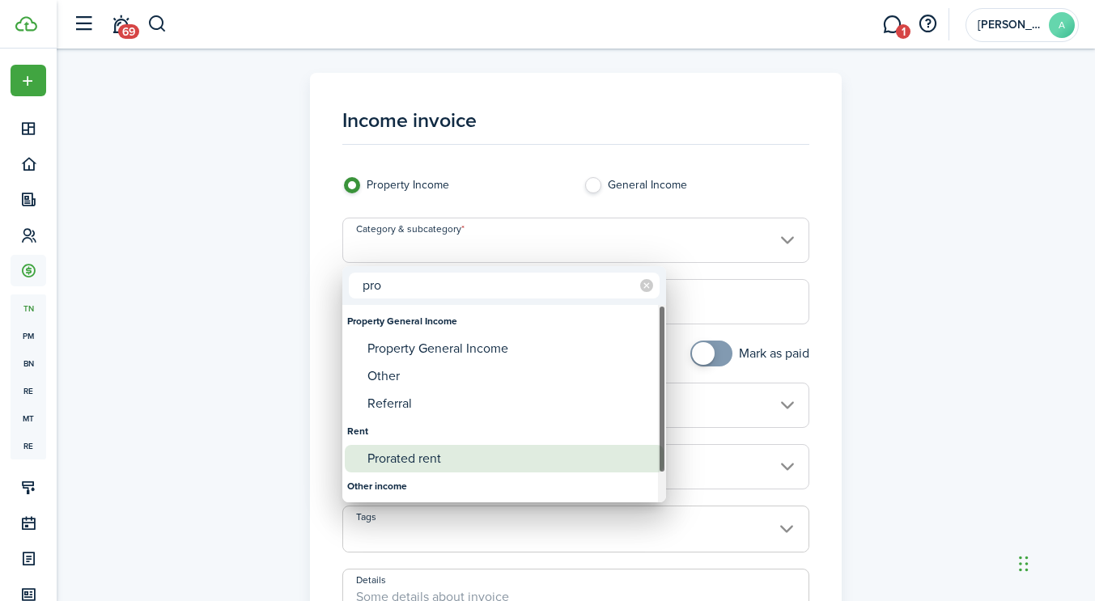
type input "pro"
click at [443, 458] on div "Prorated rent" at bounding box center [510, 459] width 286 height 28
type input "Rent / Prorated rent"
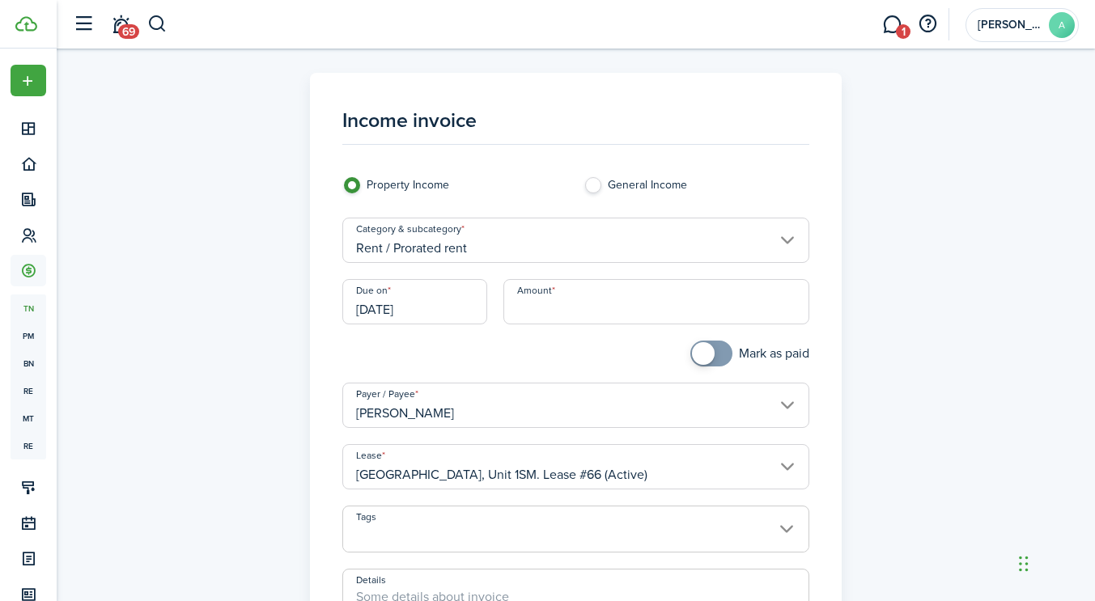
click at [447, 307] on input "[DATE]" at bounding box center [414, 301] width 145 height 45
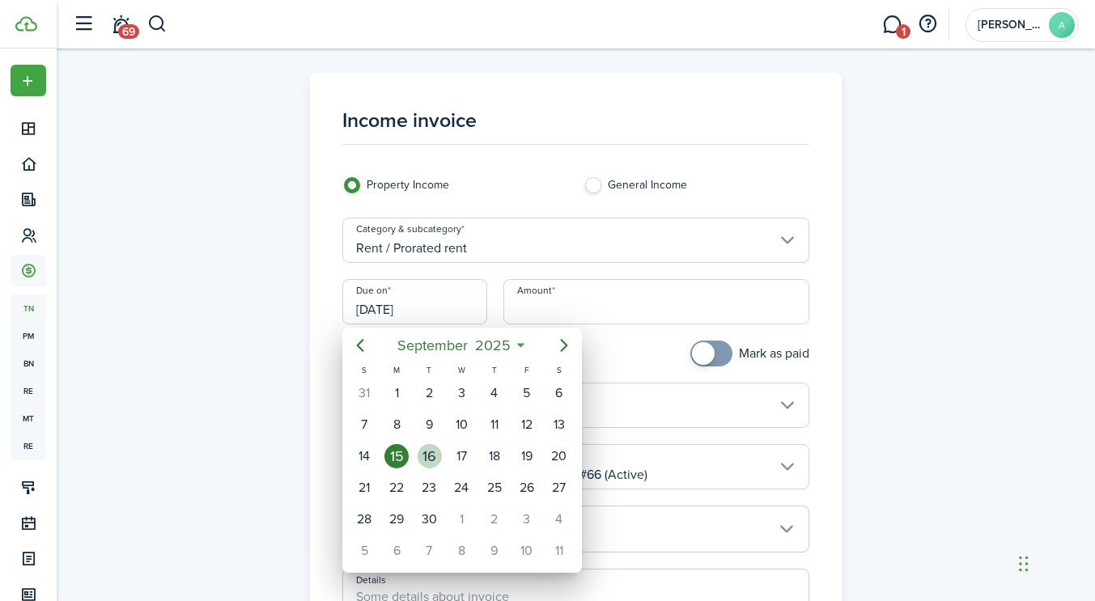
click at [431, 460] on div "16" at bounding box center [429, 456] width 24 height 24
type input "[DATE]"
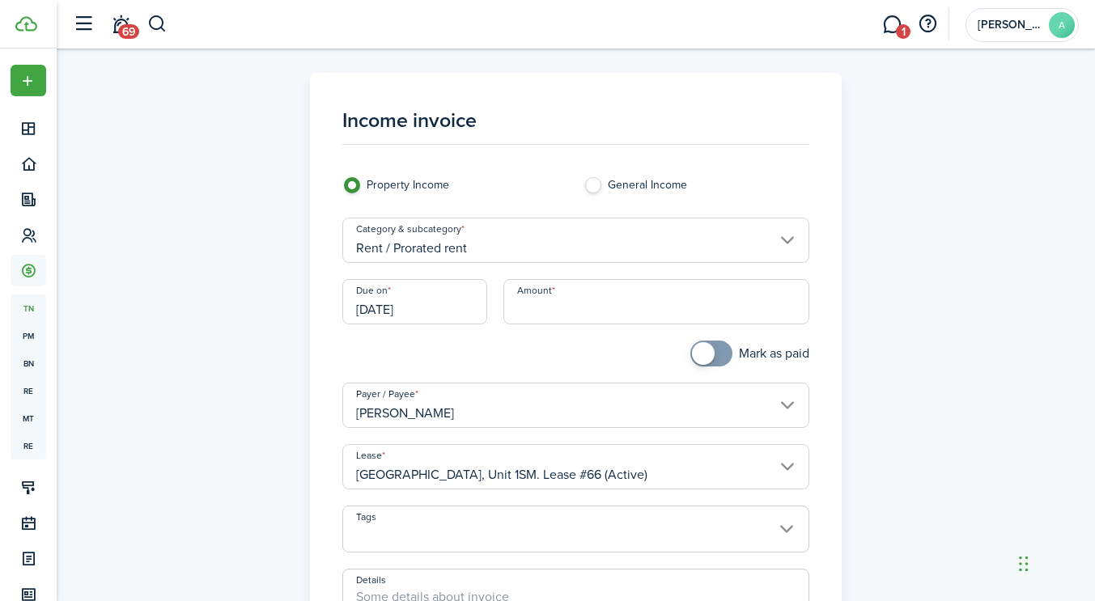
click at [589, 301] on input "Amount" at bounding box center [656, 301] width 306 height 45
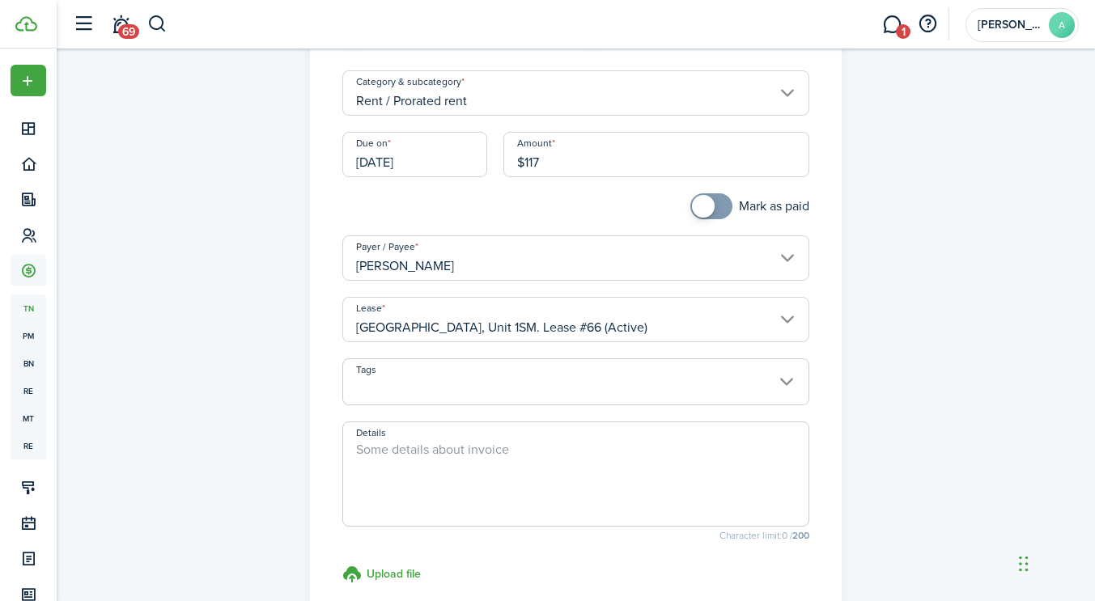
scroll to position [150, 0]
type input "$117.00"
click at [455, 451] on textarea "Details" at bounding box center [575, 477] width 465 height 78
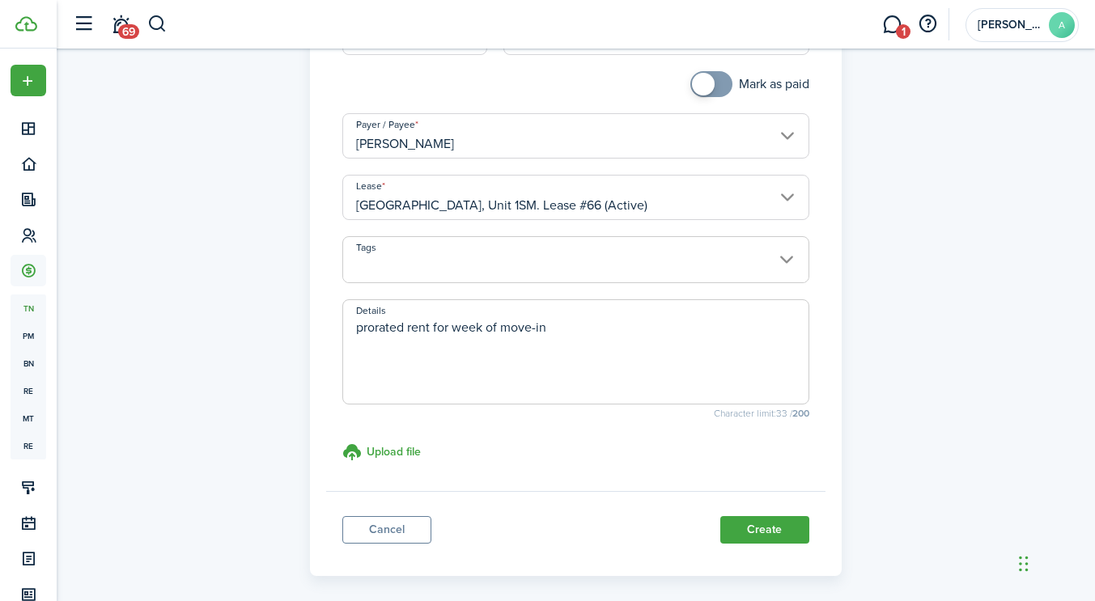
scroll to position [270, 0]
type textarea "prorated rent for week of move-in"
click at [771, 519] on button "Create" at bounding box center [764, 529] width 89 height 28
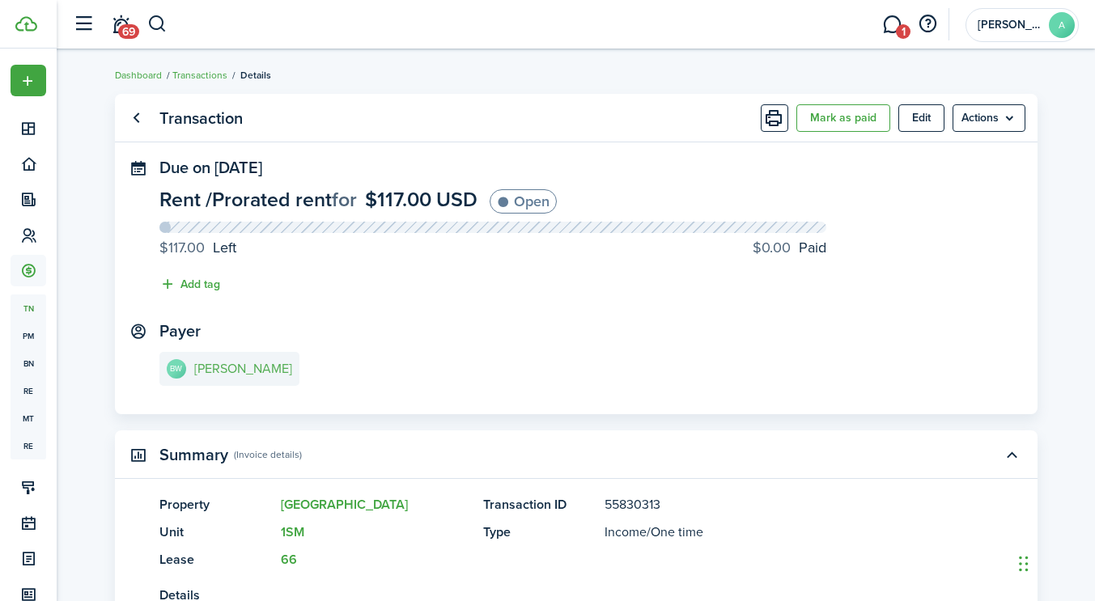
click at [201, 357] on link "BW [PERSON_NAME]" at bounding box center [229, 369] width 140 height 34
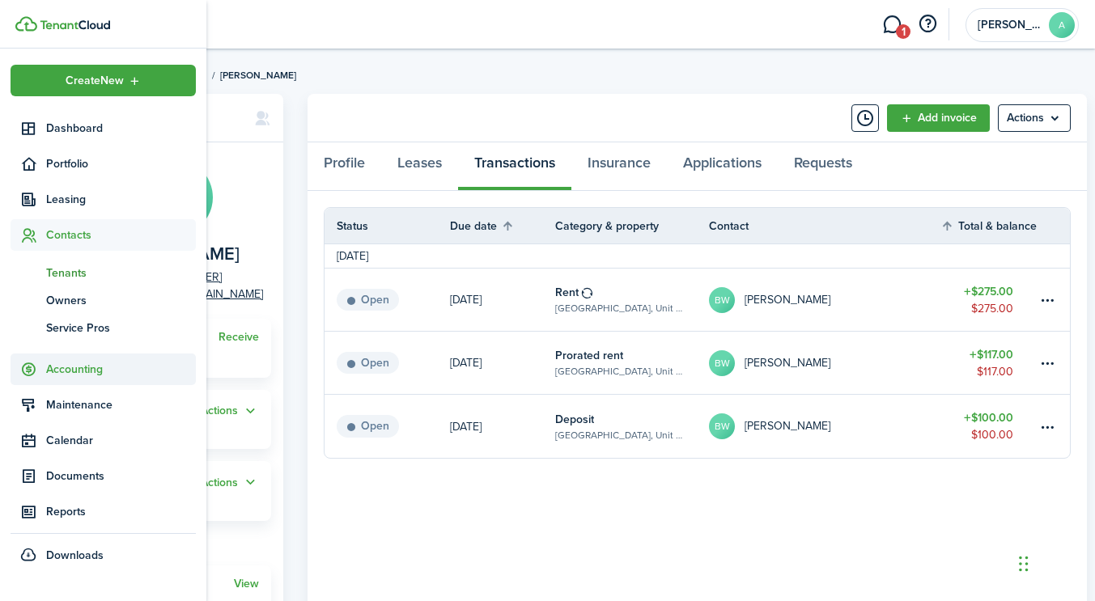
click at [57, 375] on span "Accounting" at bounding box center [121, 369] width 150 height 17
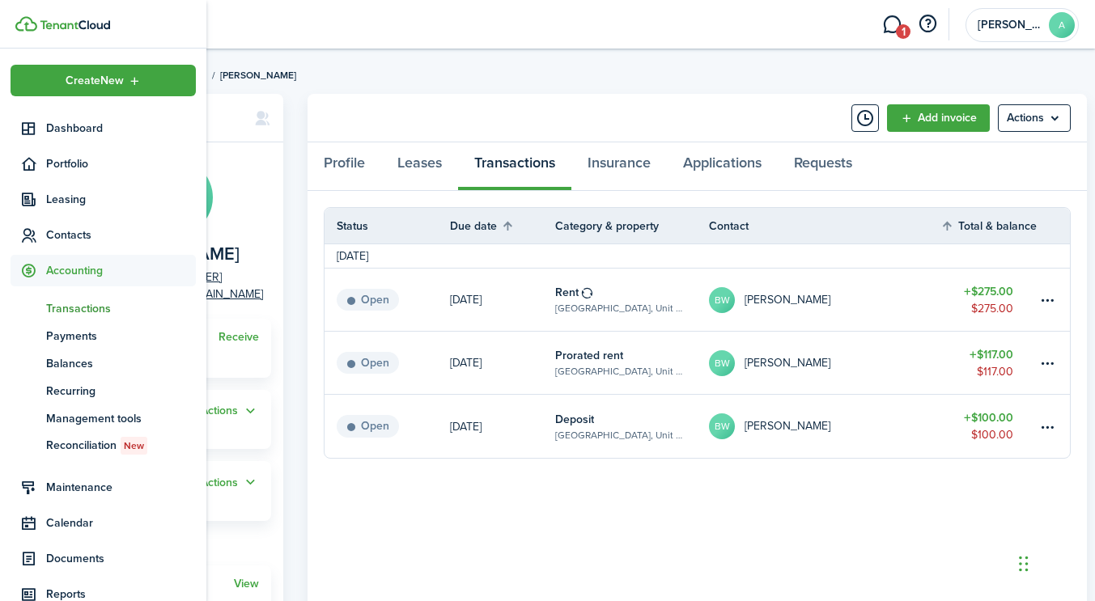
click at [82, 312] on span "Transactions" at bounding box center [121, 308] width 150 height 17
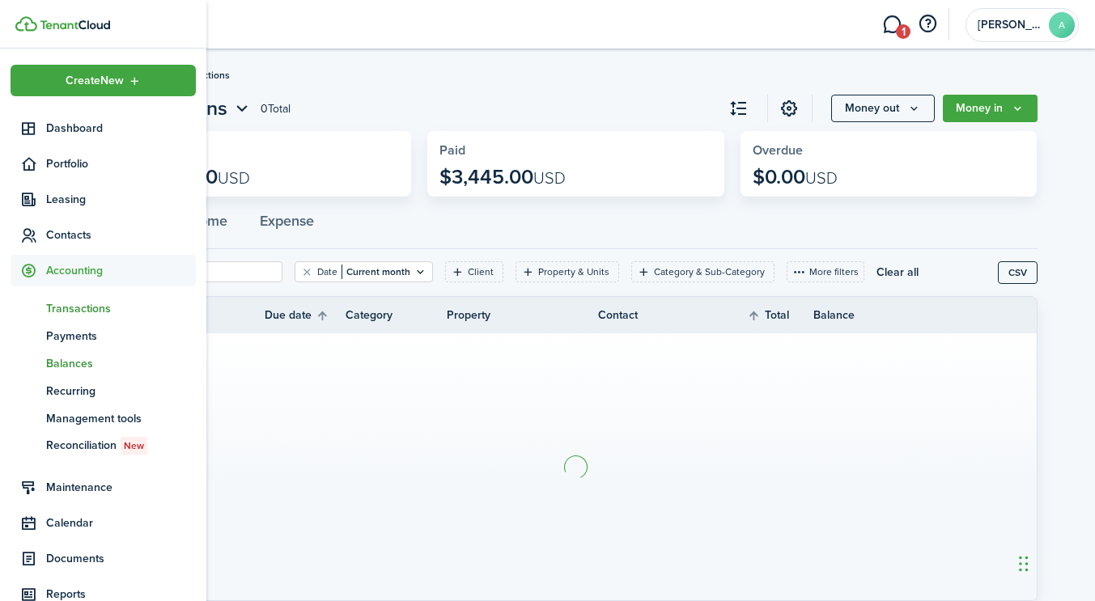
click at [85, 358] on span "Balances" at bounding box center [121, 363] width 150 height 17
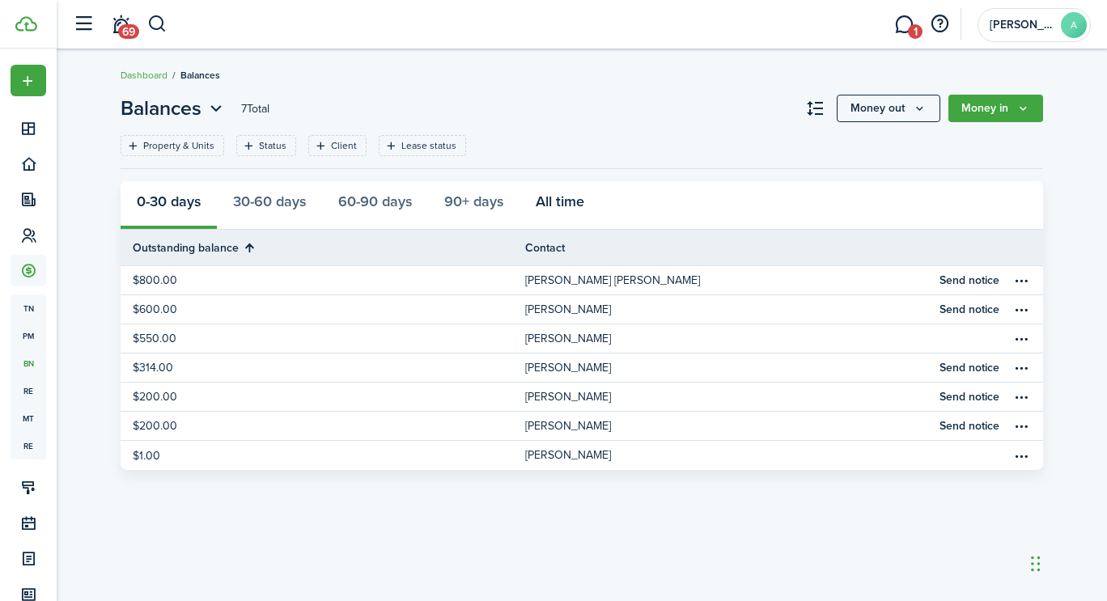
click at [559, 201] on button "All time" at bounding box center [559, 205] width 81 height 49
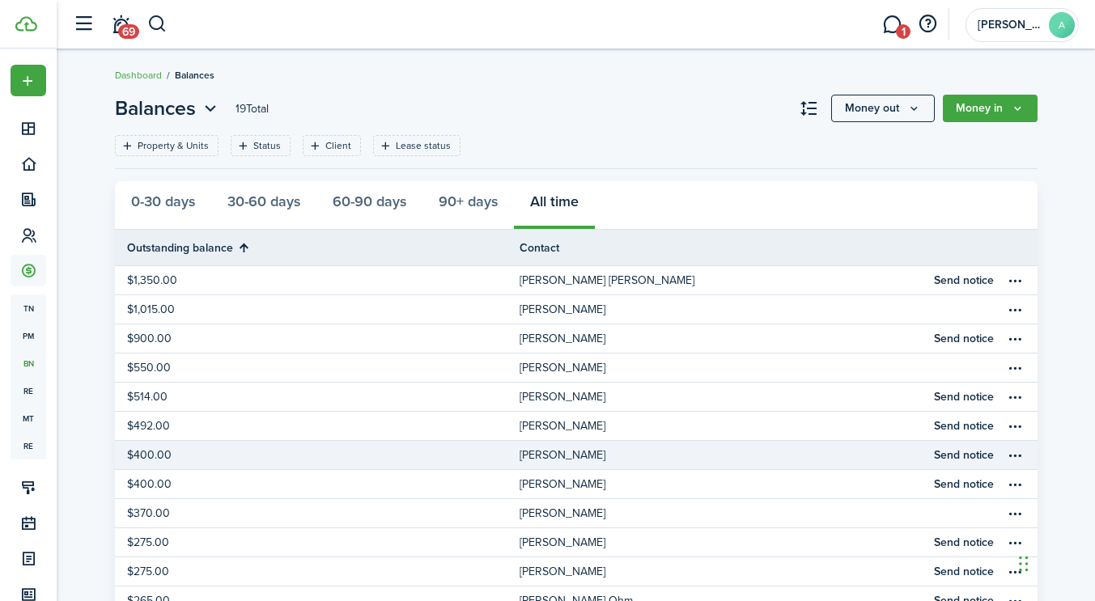
click at [438, 456] on link "$400.00" at bounding box center [317, 455] width 404 height 28
